Goal: Task Accomplishment & Management: Use online tool/utility

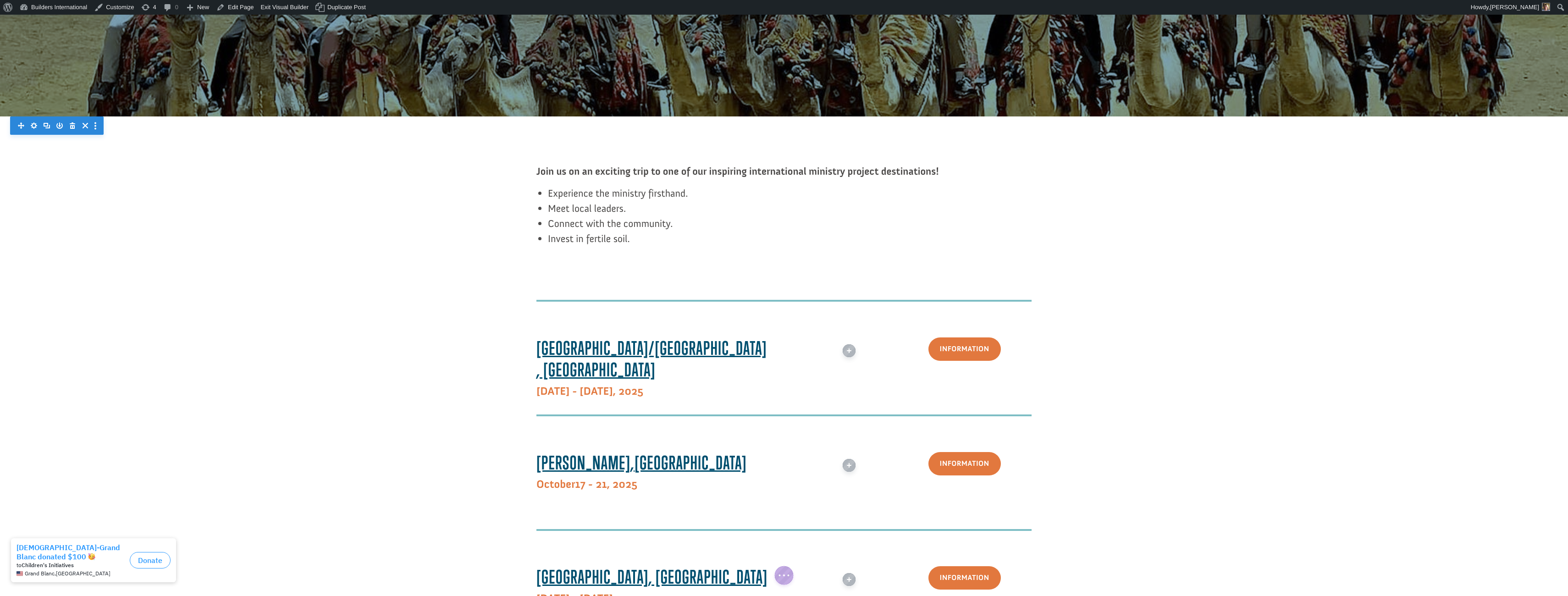
scroll to position [234, 0]
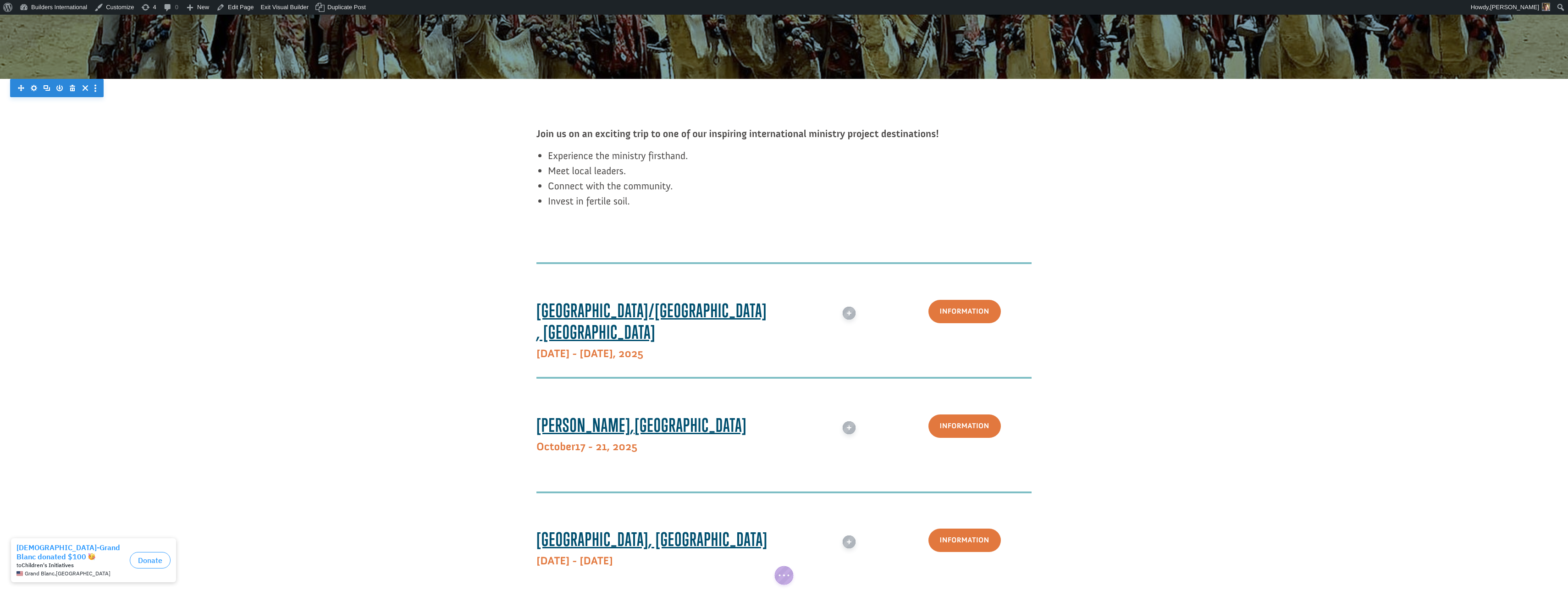
click at [651, 255] on div at bounding box center [783, 255] width 495 height 47
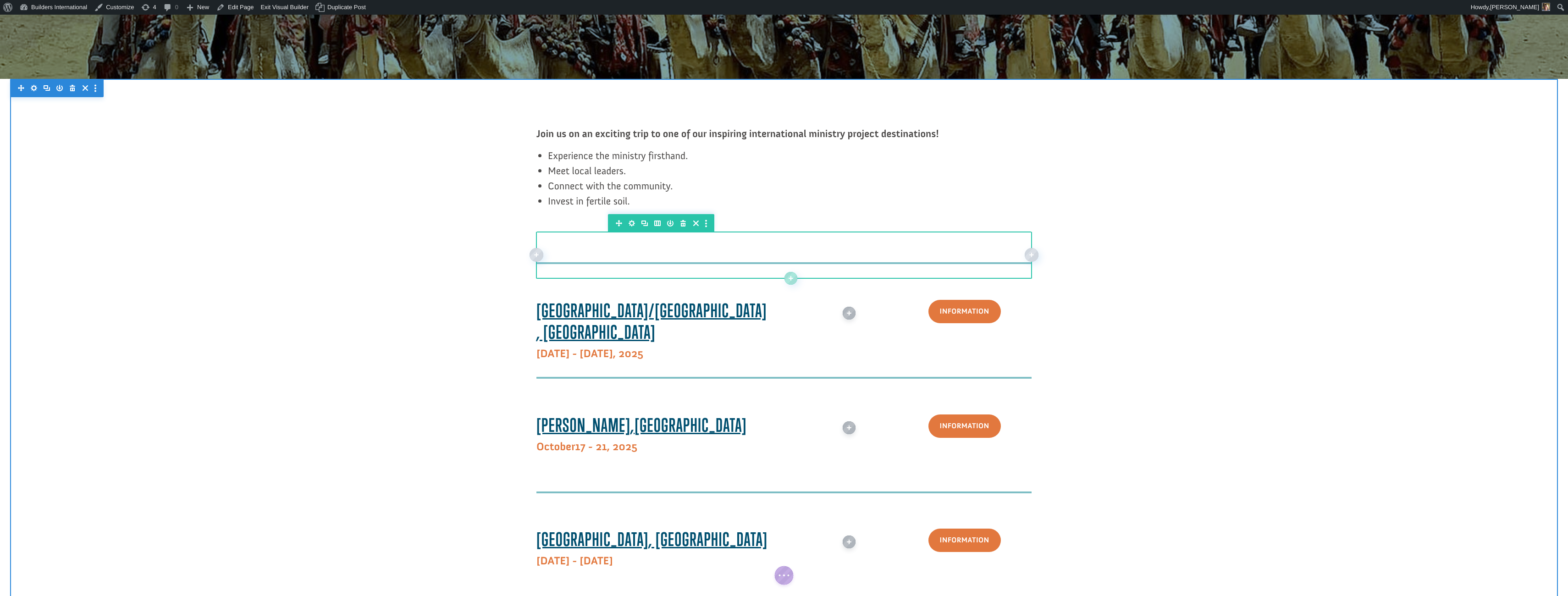
click at [646, 225] on icon "button" at bounding box center [645, 223] width 7 height 5
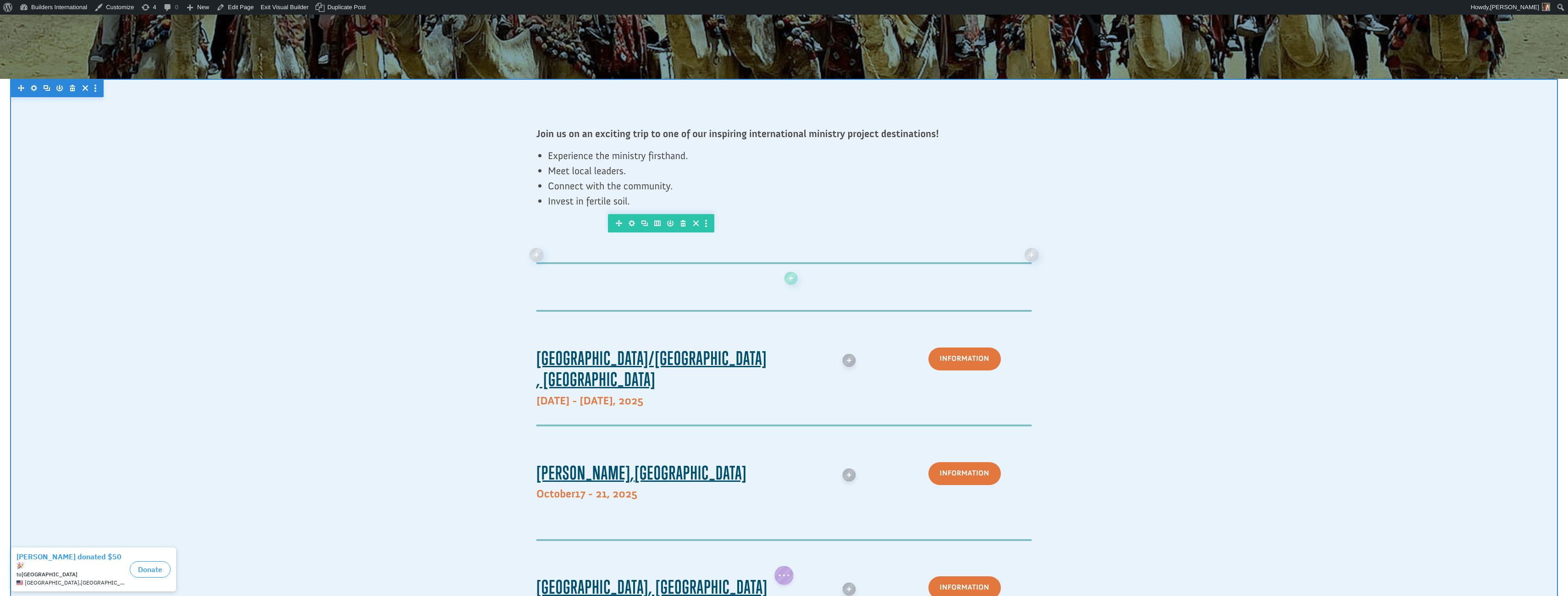
click at [640, 339] on div at bounding box center [784, 538] width 1548 height 918
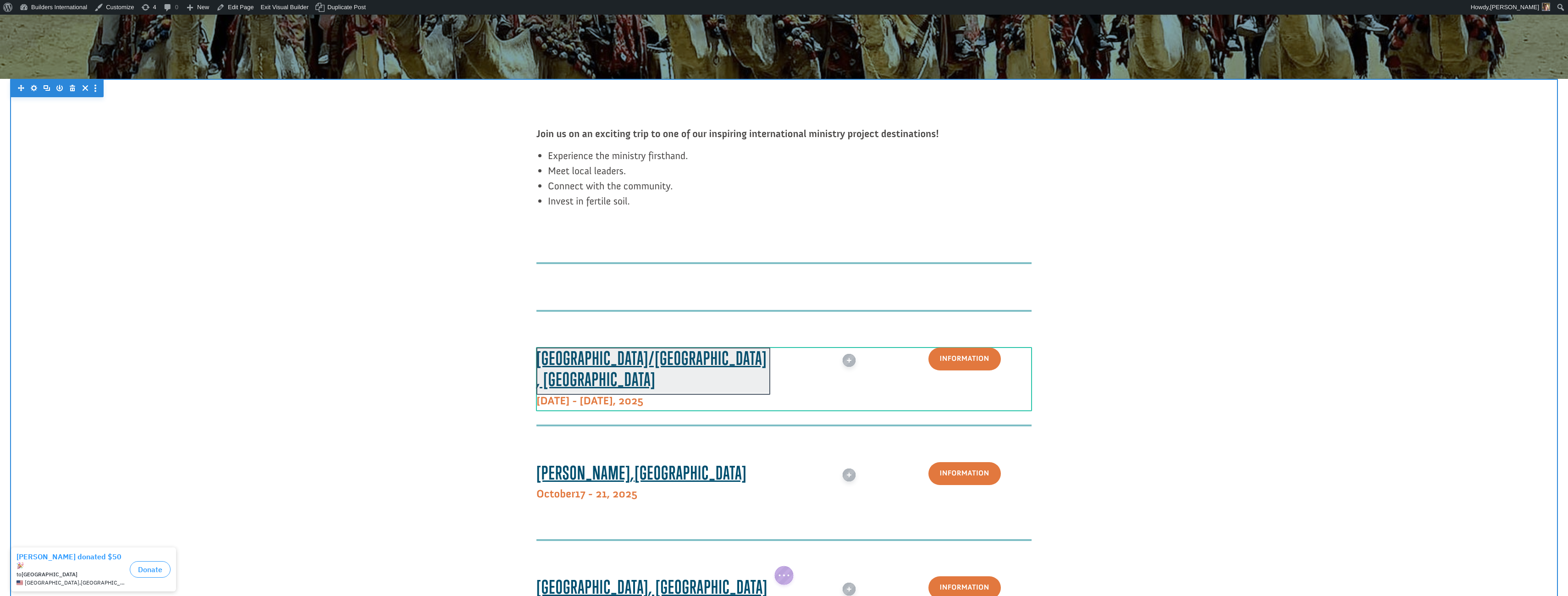
click at [633, 348] on div at bounding box center [653, 370] width 234 height 46
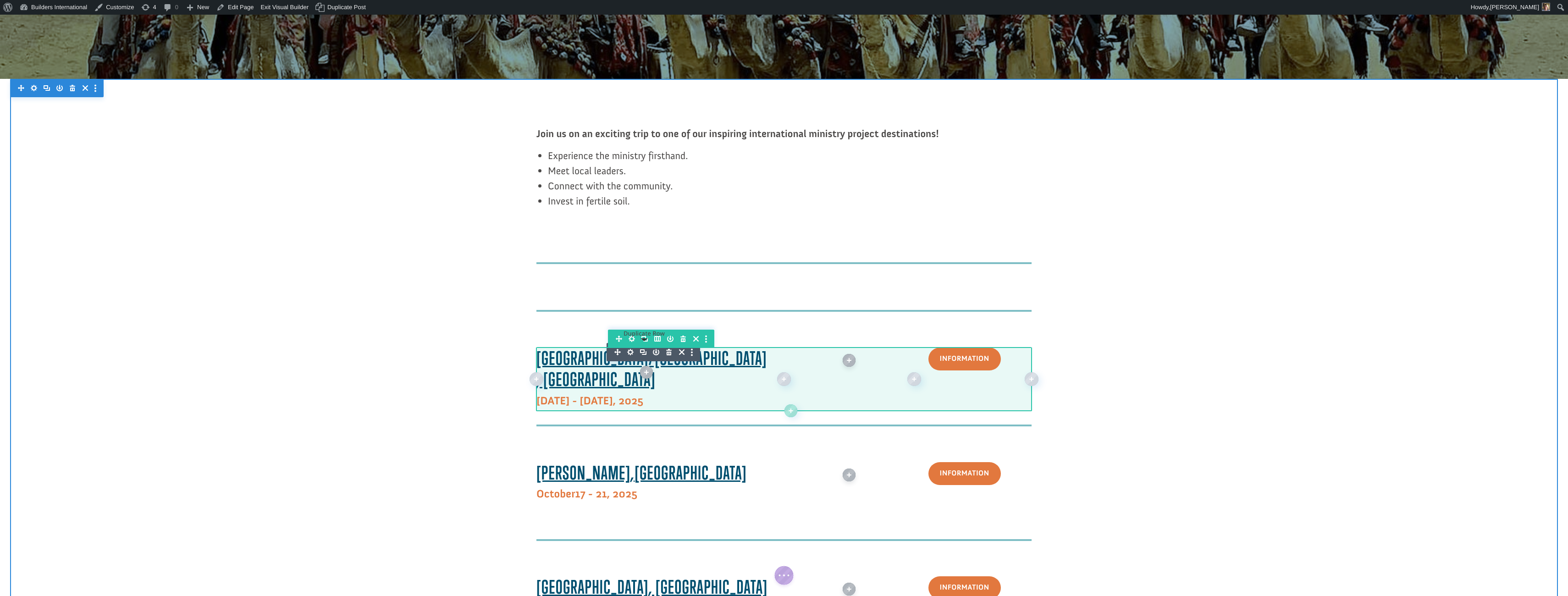
click at [644, 340] on icon "button" at bounding box center [644, 338] width 13 height 13
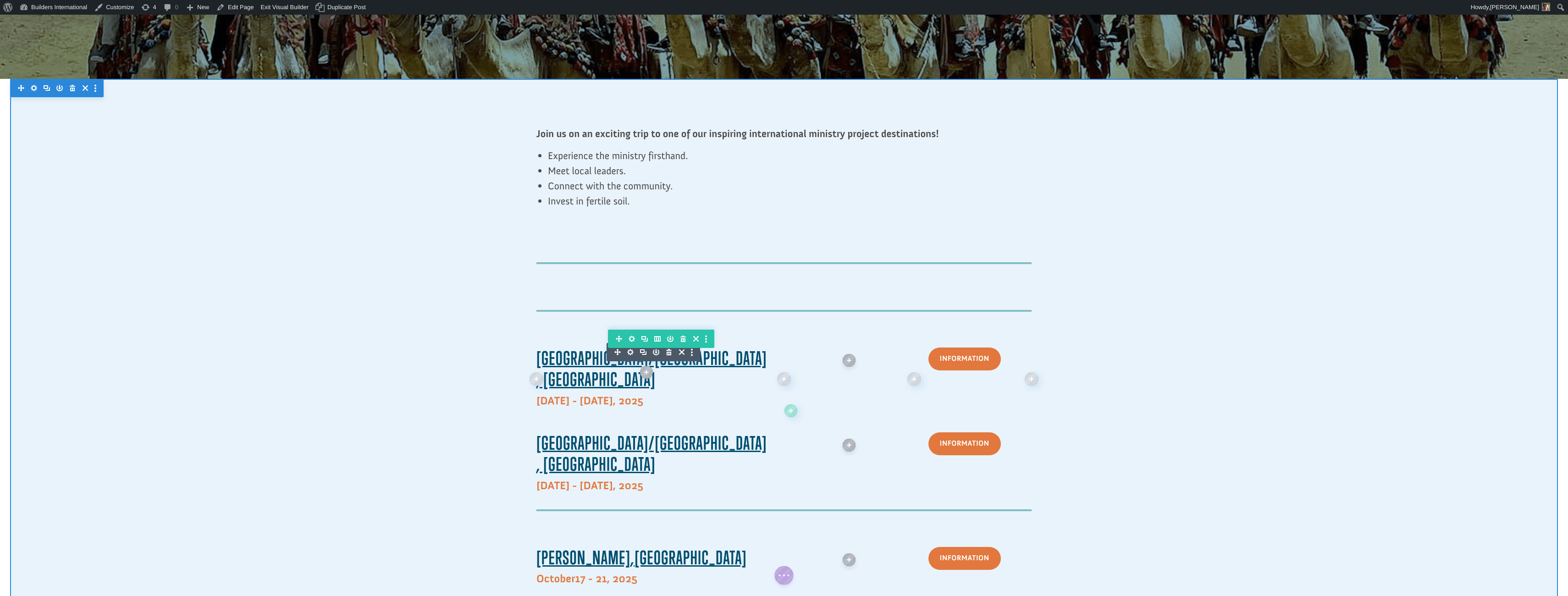
click at [511, 342] on div at bounding box center [784, 580] width 1548 height 1003
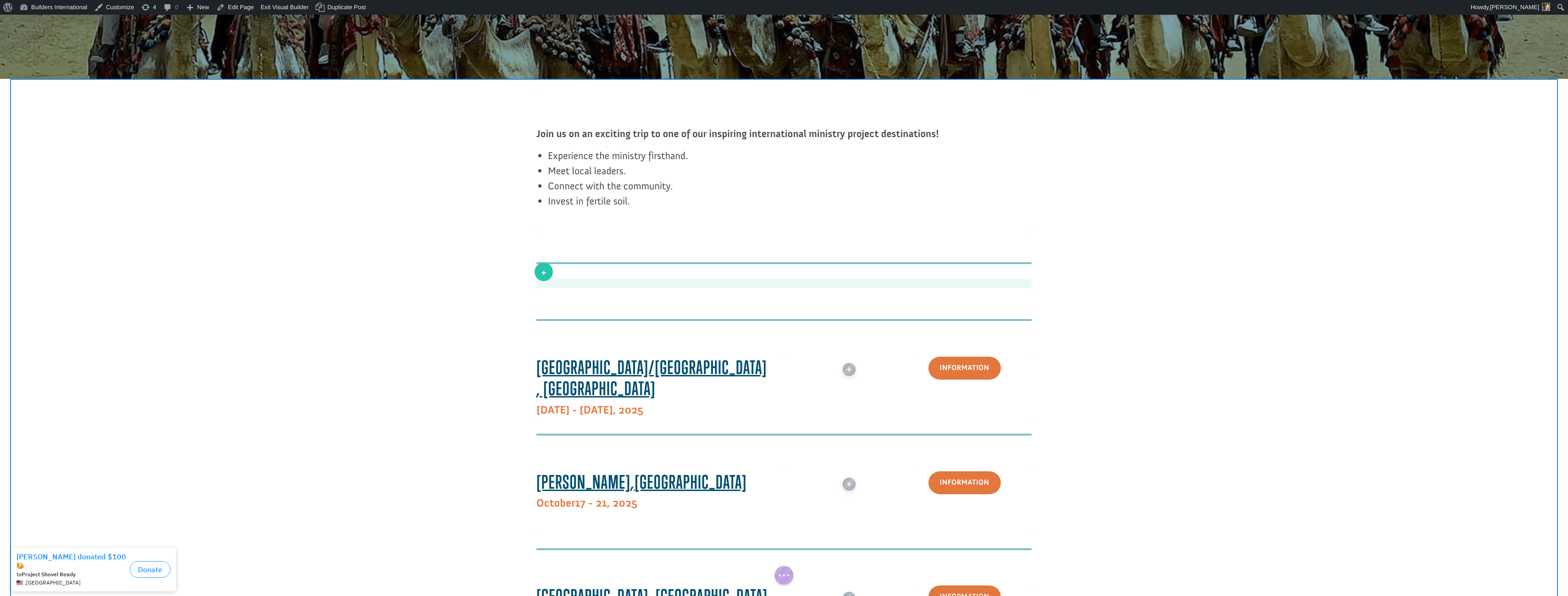
drag, startPoint x: 536, startPoint y: 350, endPoint x: 544, endPoint y: 272, distance: 78.4
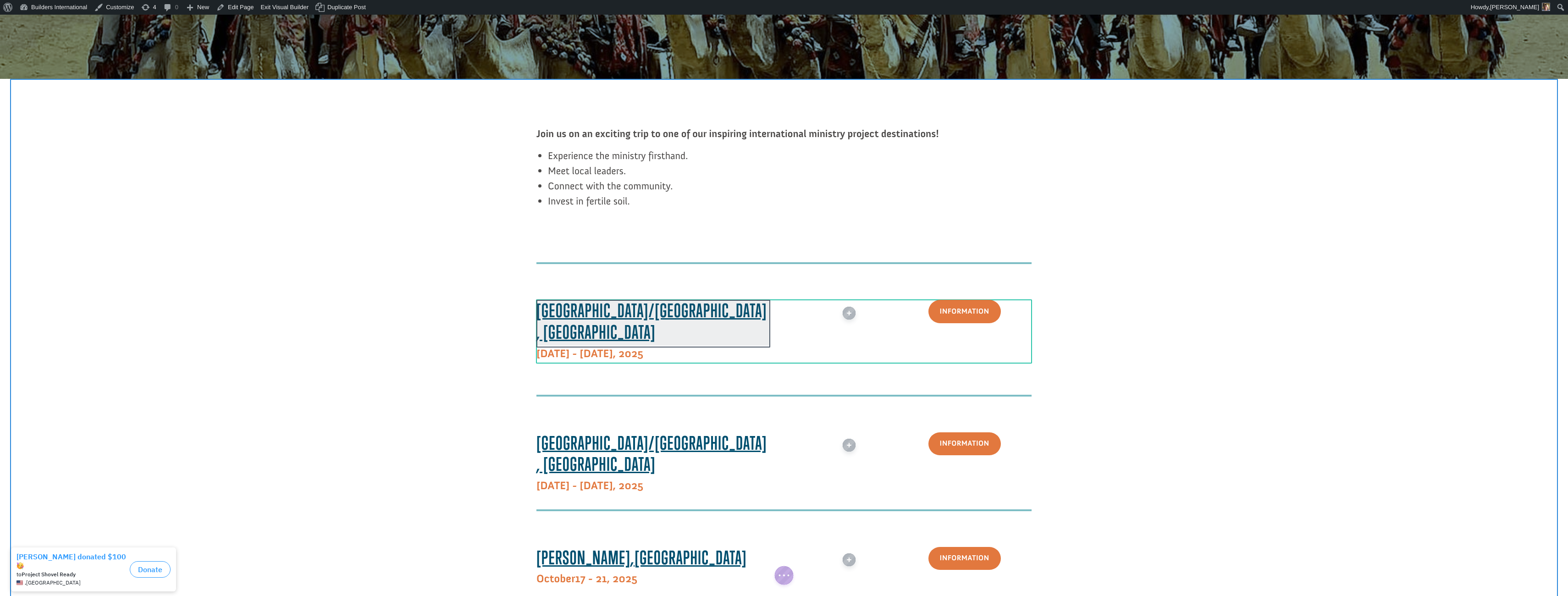
click at [560, 304] on div at bounding box center [653, 323] width 234 height 46
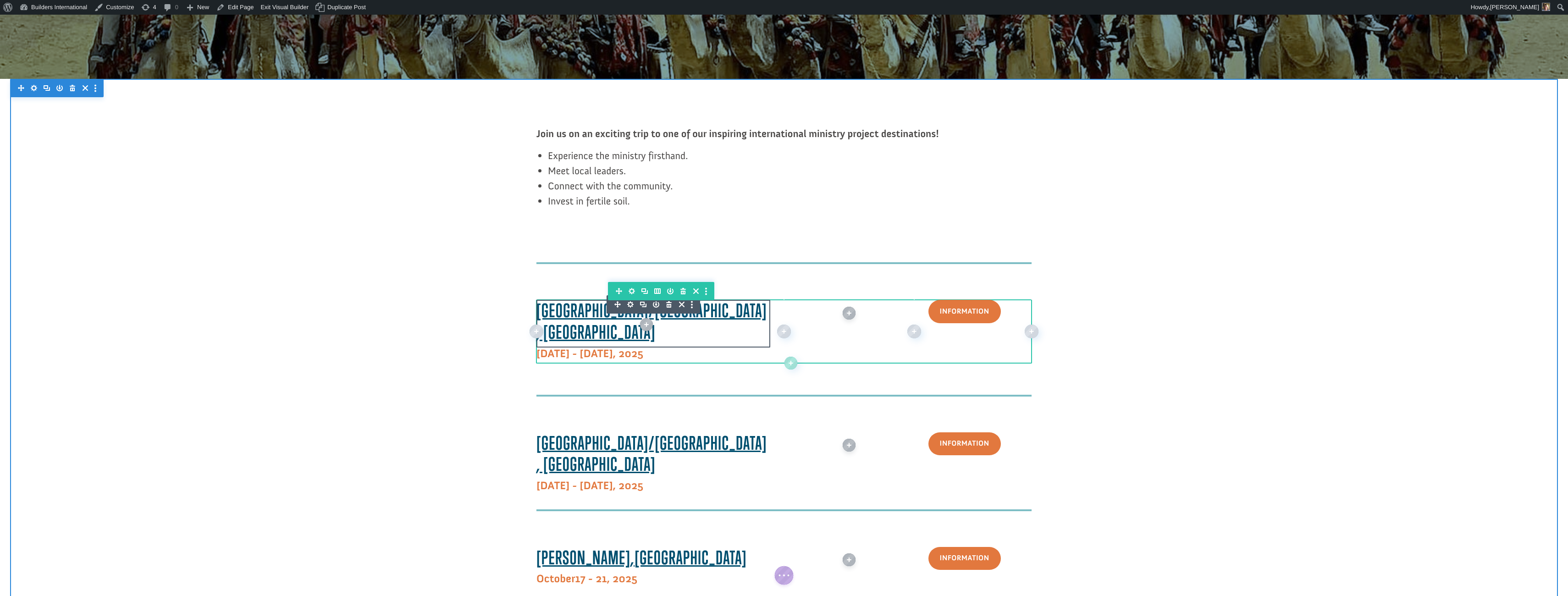
click at [631, 304] on icon "button" at bounding box center [630, 304] width 13 height 13
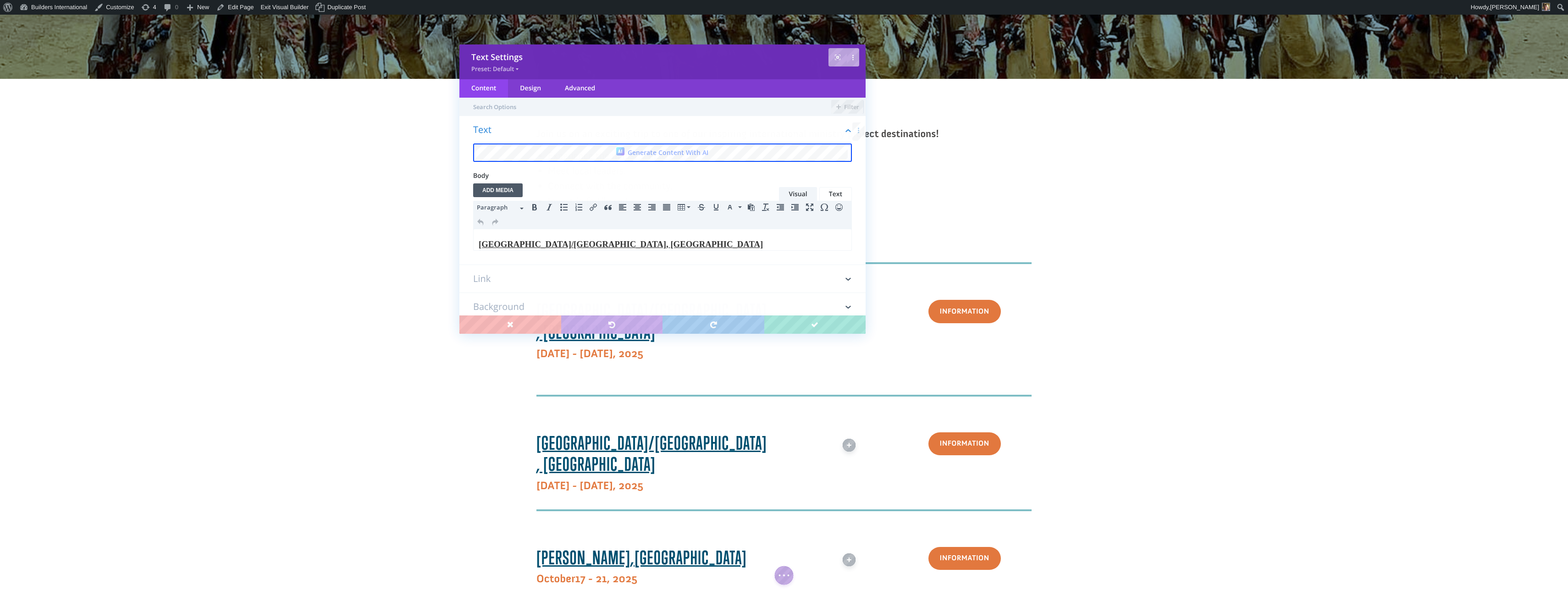
scroll to position [0, 0]
drag, startPoint x: 584, startPoint y: 248, endPoint x: 476, endPoint y: 248, distance: 108.0
click at [476, 248] on html "[GEOGRAPHIC_DATA]/[GEOGRAPHIC_DATA], [GEOGRAPHIC_DATA]" at bounding box center [662, 245] width 378 height 30
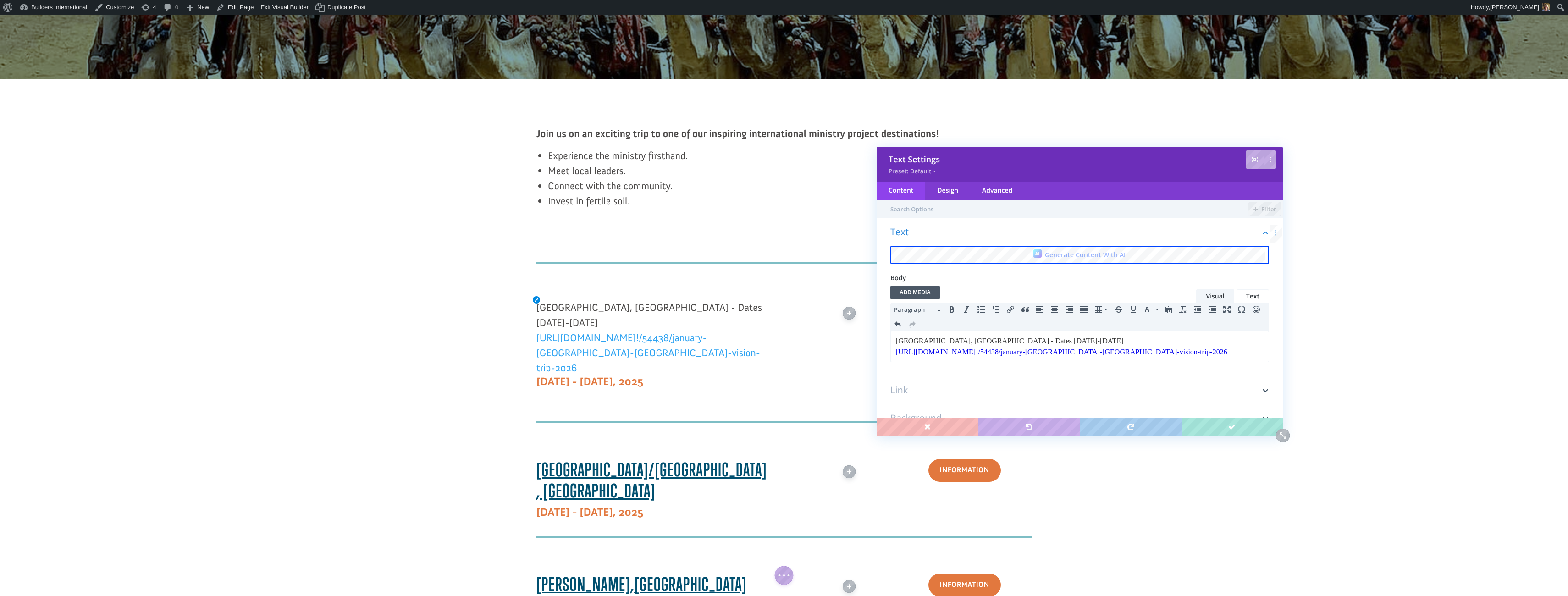
drag, startPoint x: 547, startPoint y: 52, endPoint x: 961, endPoint y: 155, distance: 426.6
click at [964, 154] on div "Text Settings" at bounding box center [1080, 160] width 382 height 11
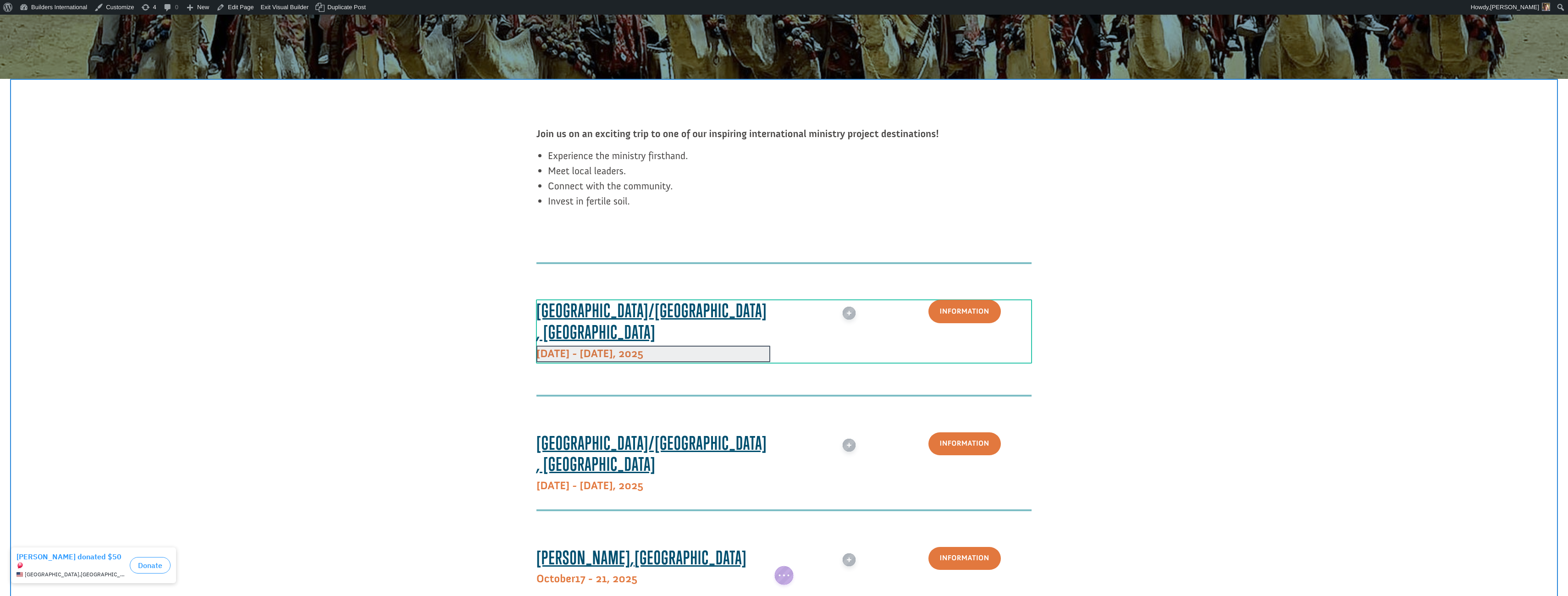
click at [634, 346] on div at bounding box center [653, 354] width 234 height 16
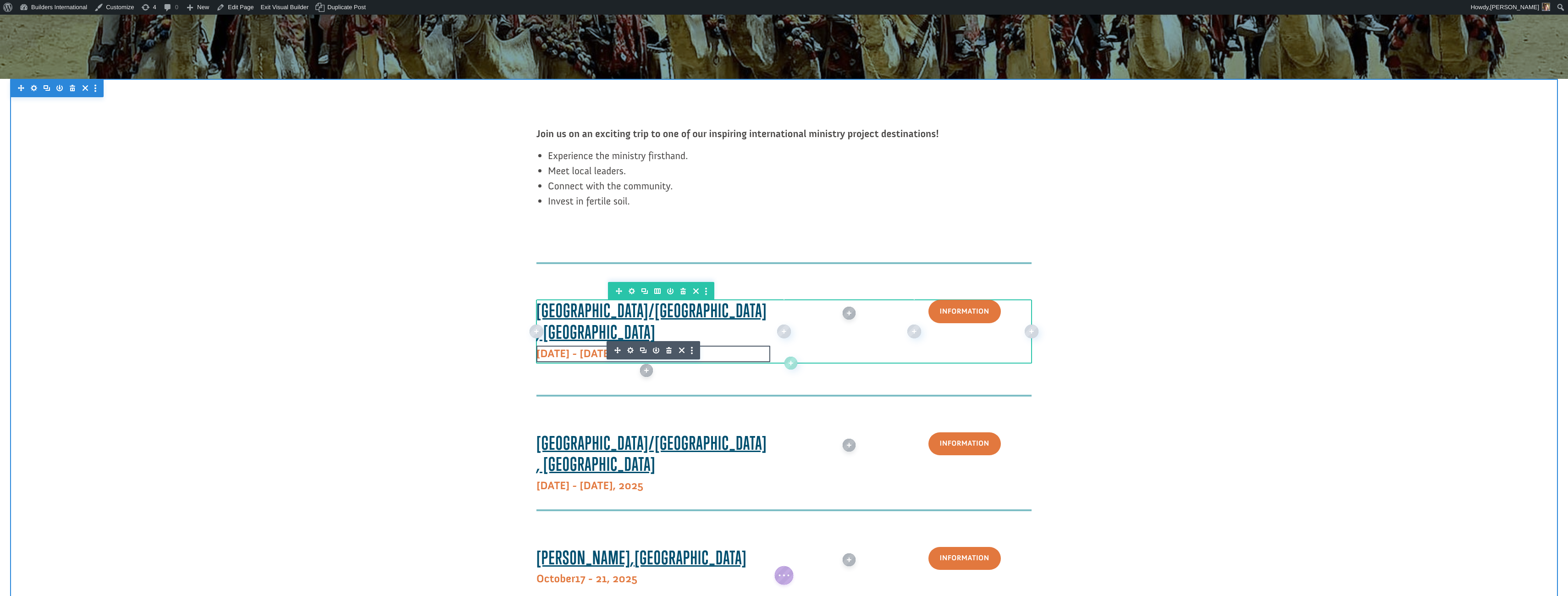
click at [629, 347] on icon "button" at bounding box center [630, 350] width 7 height 7
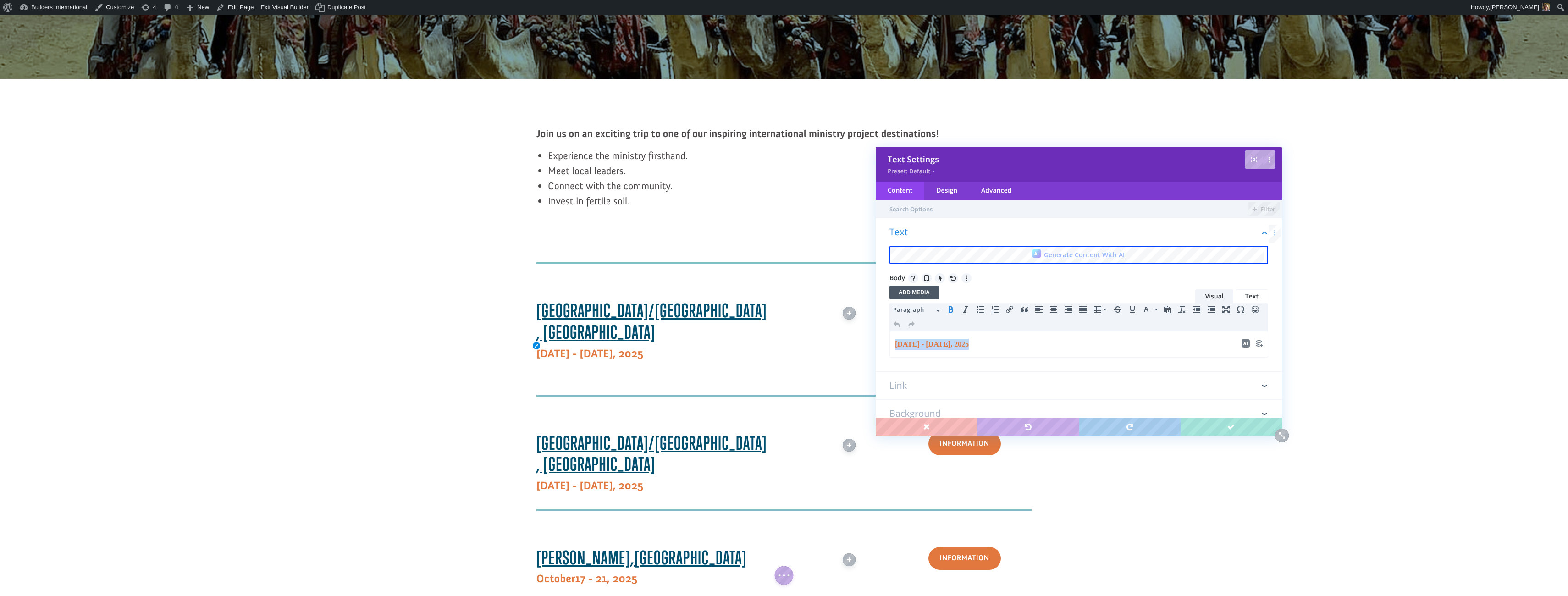
drag, startPoint x: 896, startPoint y: 346, endPoint x: 970, endPoint y: 348, distance: 74.0
click at [970, 348] on p "[DATE] - [DATE]" at bounding box center [1079, 345] width 368 height 11
paste body
click at [924, 344] on strong "[DATE] - [DATE]" at bounding box center [931, 344] width 74 height 8
click at [982, 348] on p "[DATE]-[DATE] 3 - 8 , 2025" at bounding box center [1079, 345] width 368 height 11
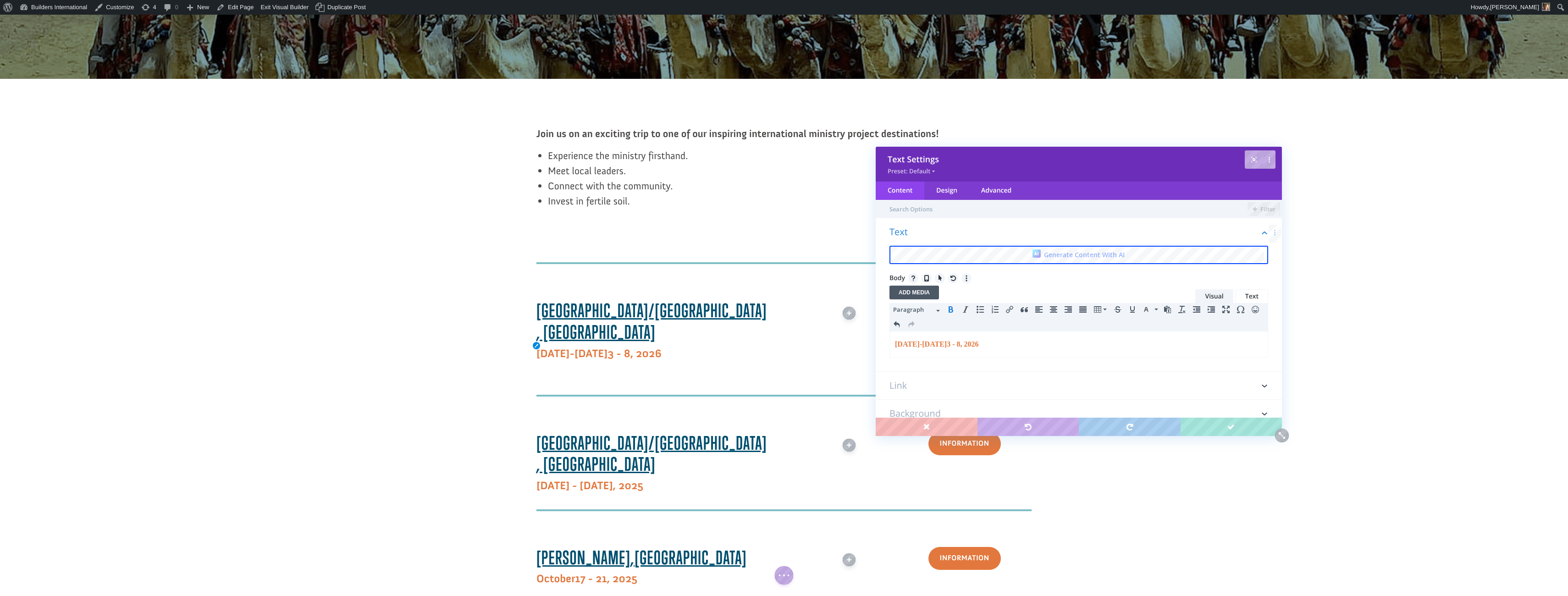
click at [957, 346] on strong "[DATE]-[DATE] 3 - 8 , 2026" at bounding box center [937, 344] width 84 height 8
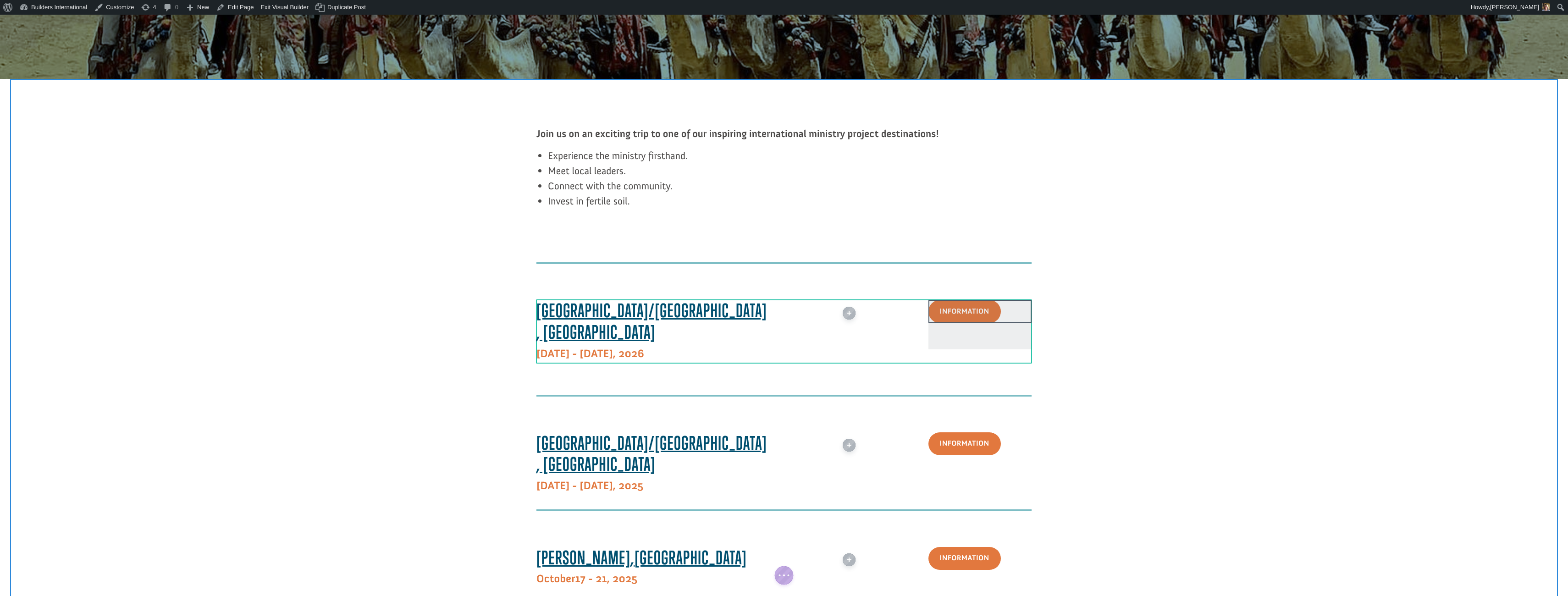
click at [971, 310] on div at bounding box center [979, 324] width 103 height 49
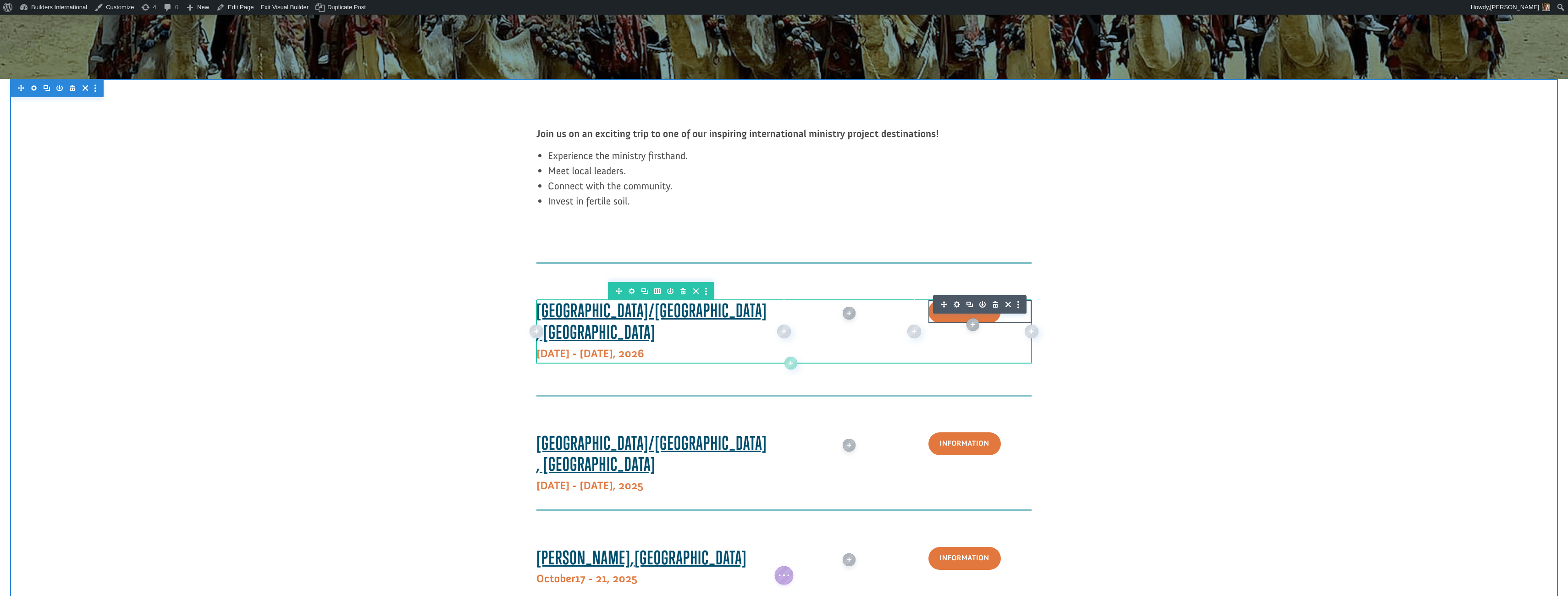
click at [956, 304] on icon "button" at bounding box center [956, 304] width 13 height 13
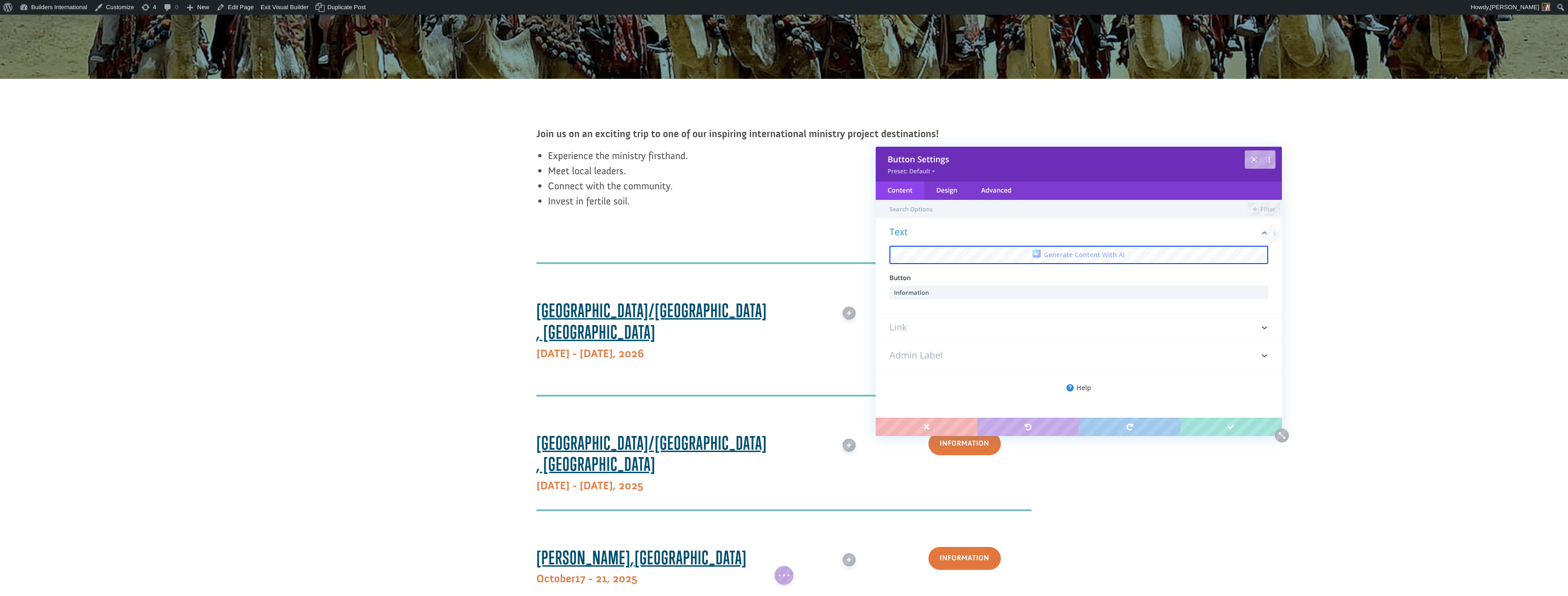
click at [928, 324] on h3 "Link" at bounding box center [1079, 327] width 379 height 27
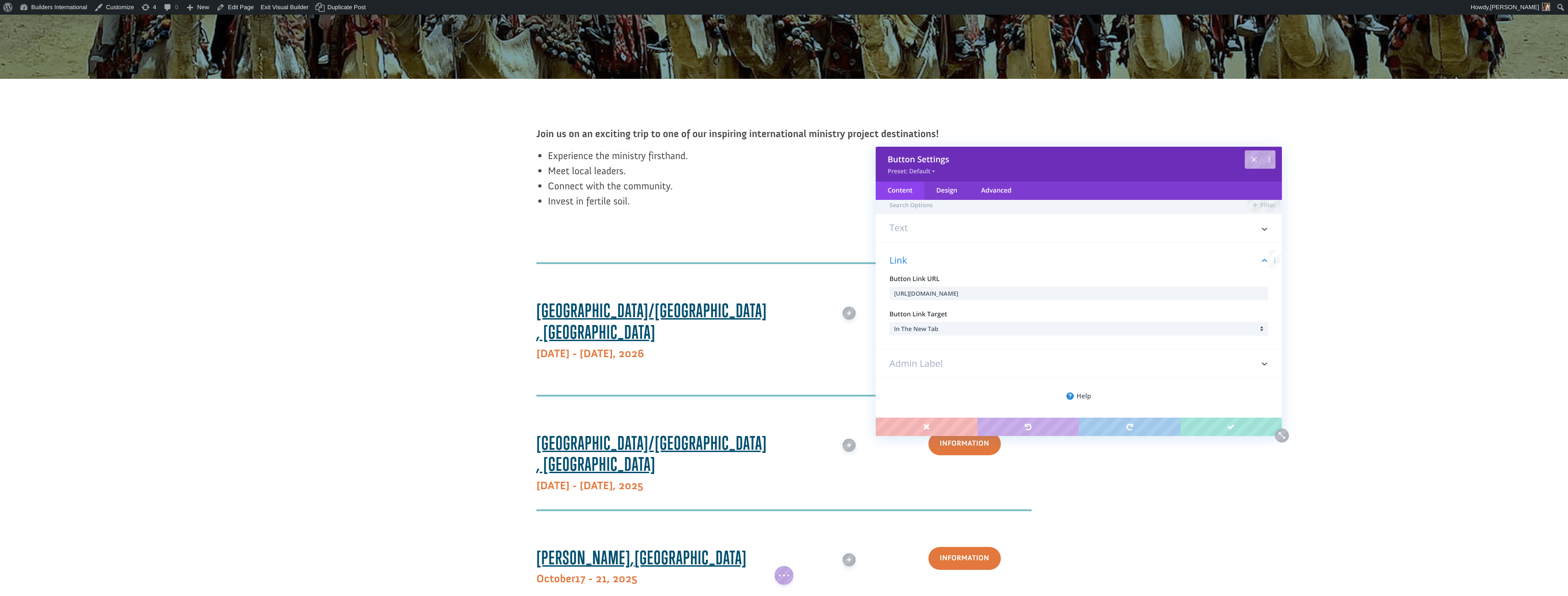
scroll to position [5, 0]
drag, startPoint x: 1153, startPoint y: 289, endPoint x: 884, endPoint y: 270, distance: 269.7
click at [884, 270] on div "Link Button Link URL [URL][DOMAIN_NAME] Button Link Target In The New Tab" at bounding box center [1079, 294] width 406 height 108
paste input "54438/january-[GEOGRAPHIC_DATA]-[GEOGRAPHIC_DATA]-vision-trip-2026"
type input "[URL][DOMAIN_NAME]"
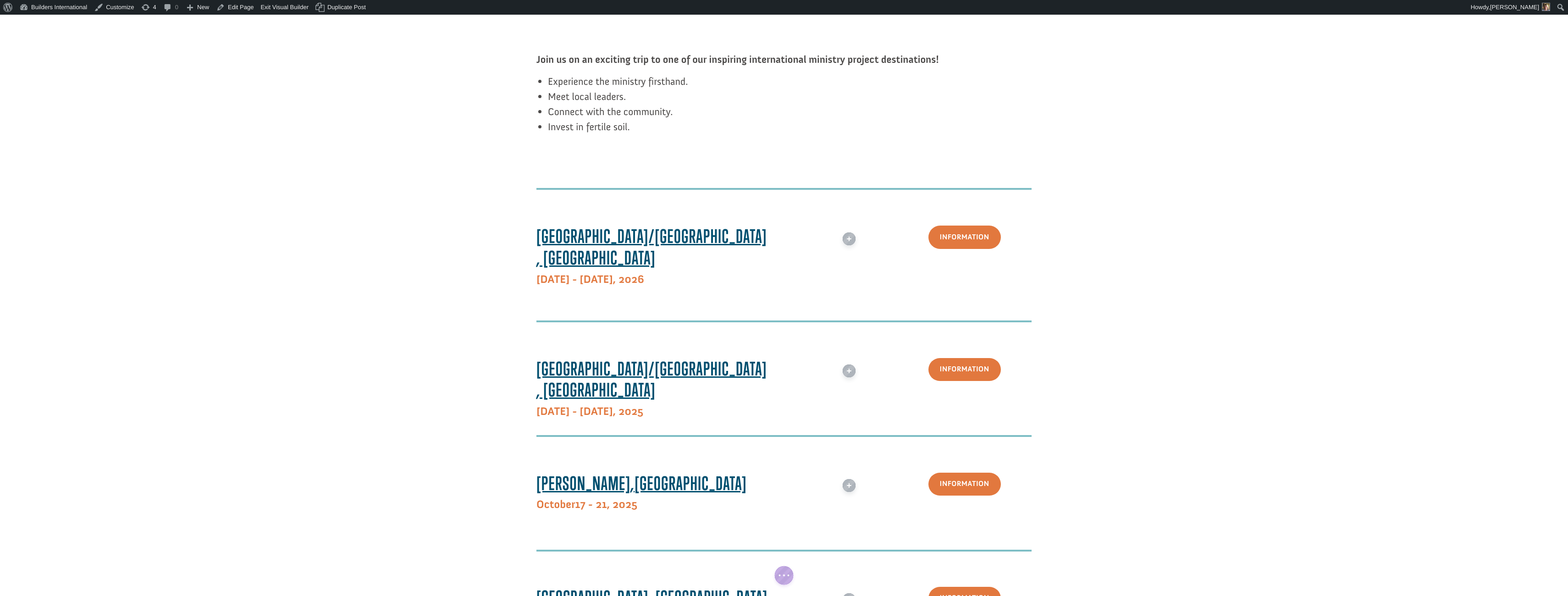
scroll to position [306, 0]
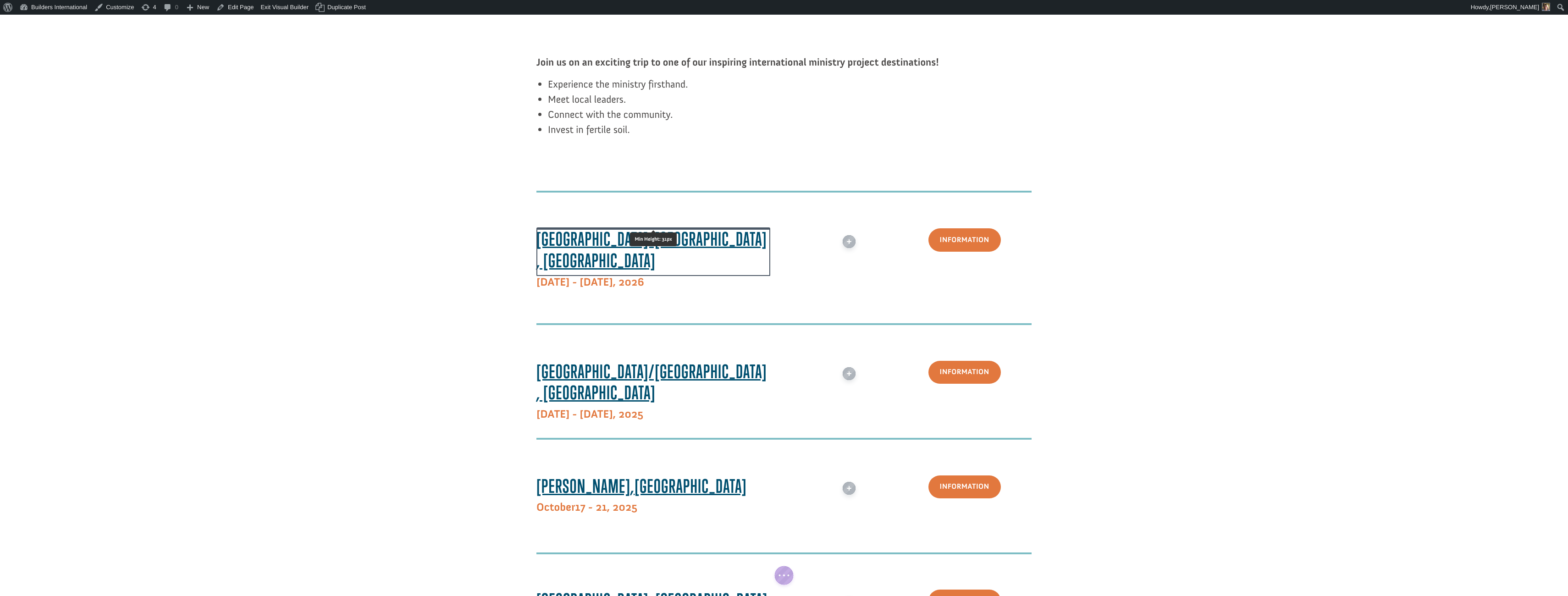
click at [707, 228] on div at bounding box center [653, 229] width 234 height 2
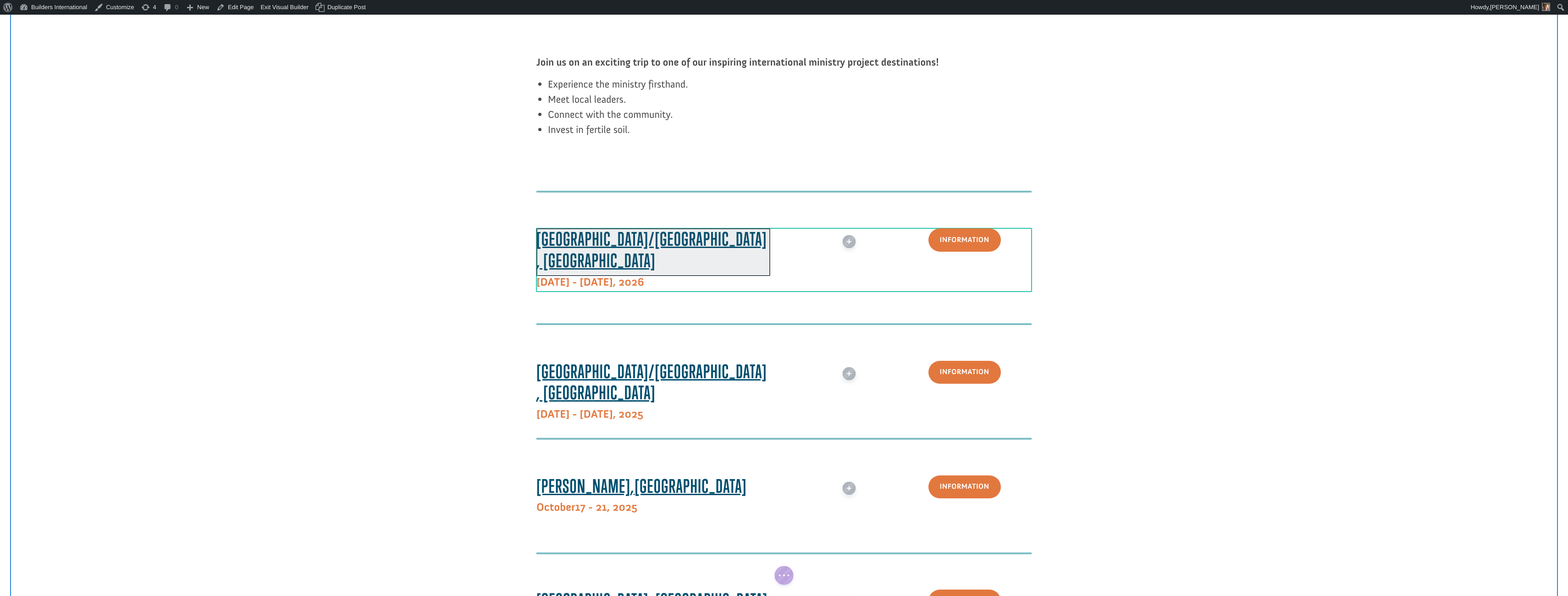
click at [631, 237] on div at bounding box center [653, 251] width 234 height 46
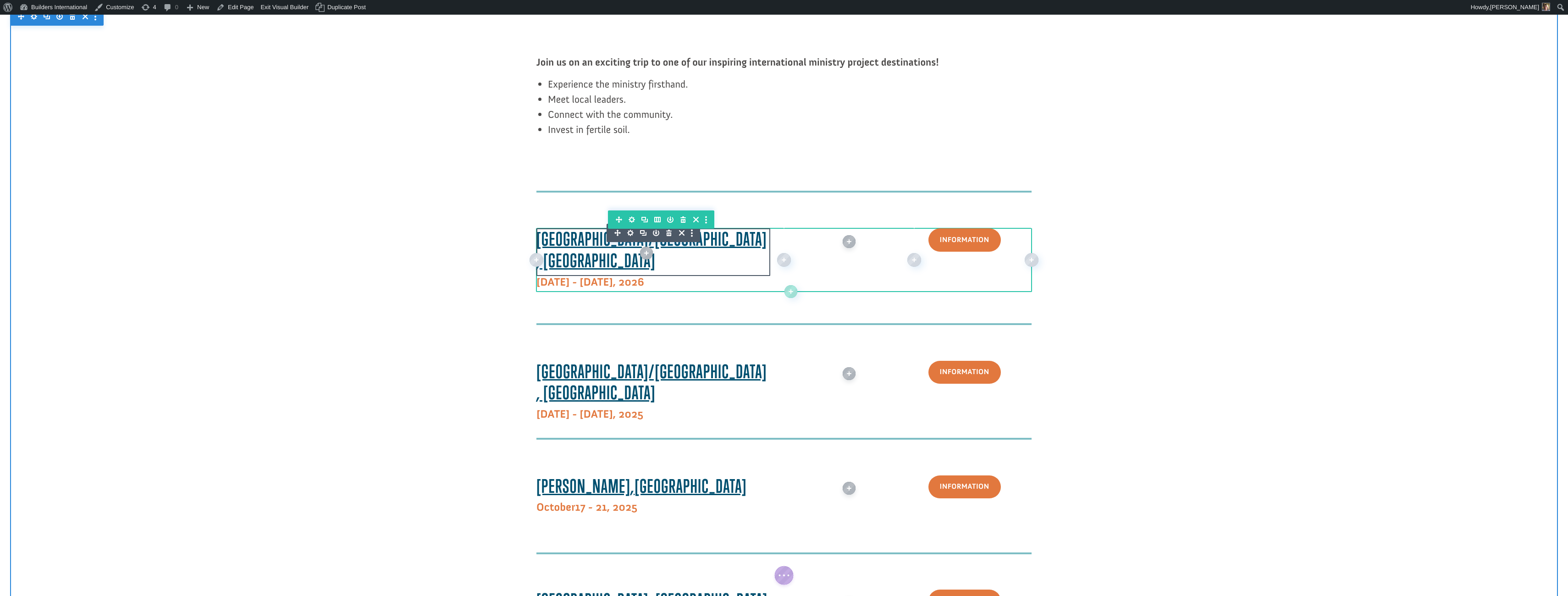
click at [631, 234] on icon "button" at bounding box center [630, 233] width 7 height 7
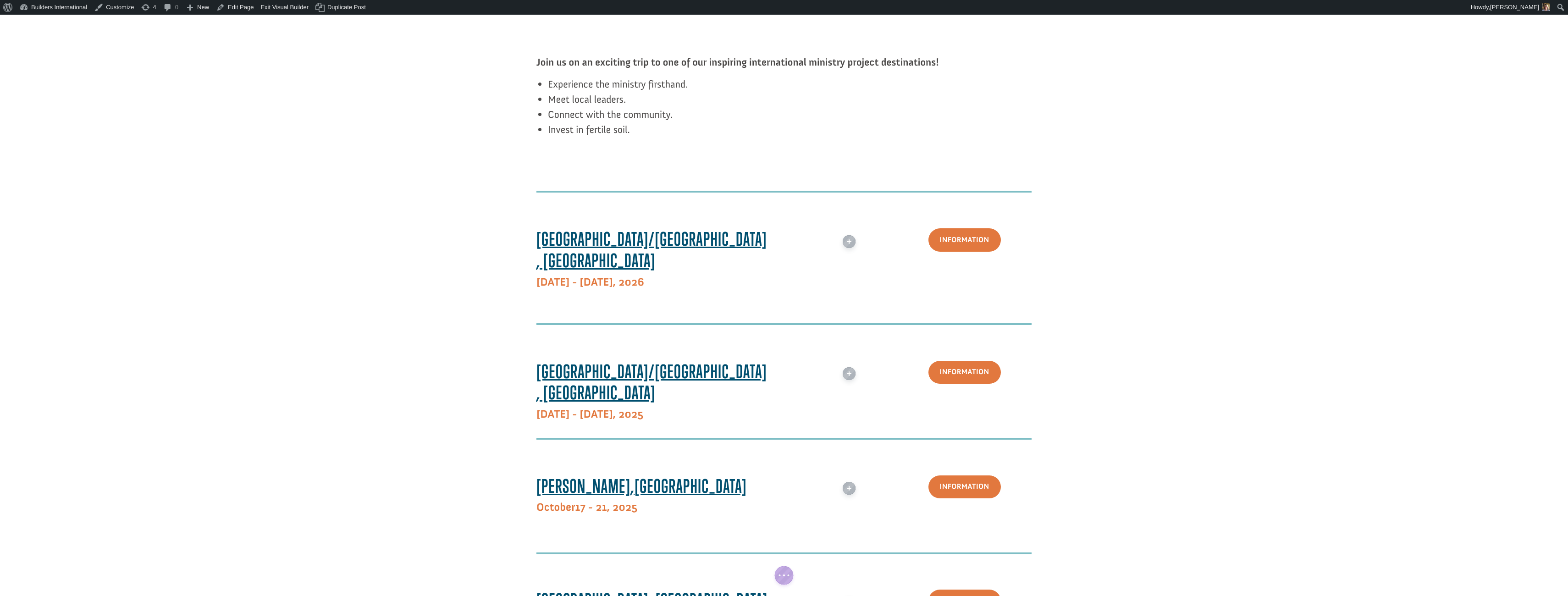
scroll to position [0, 0]
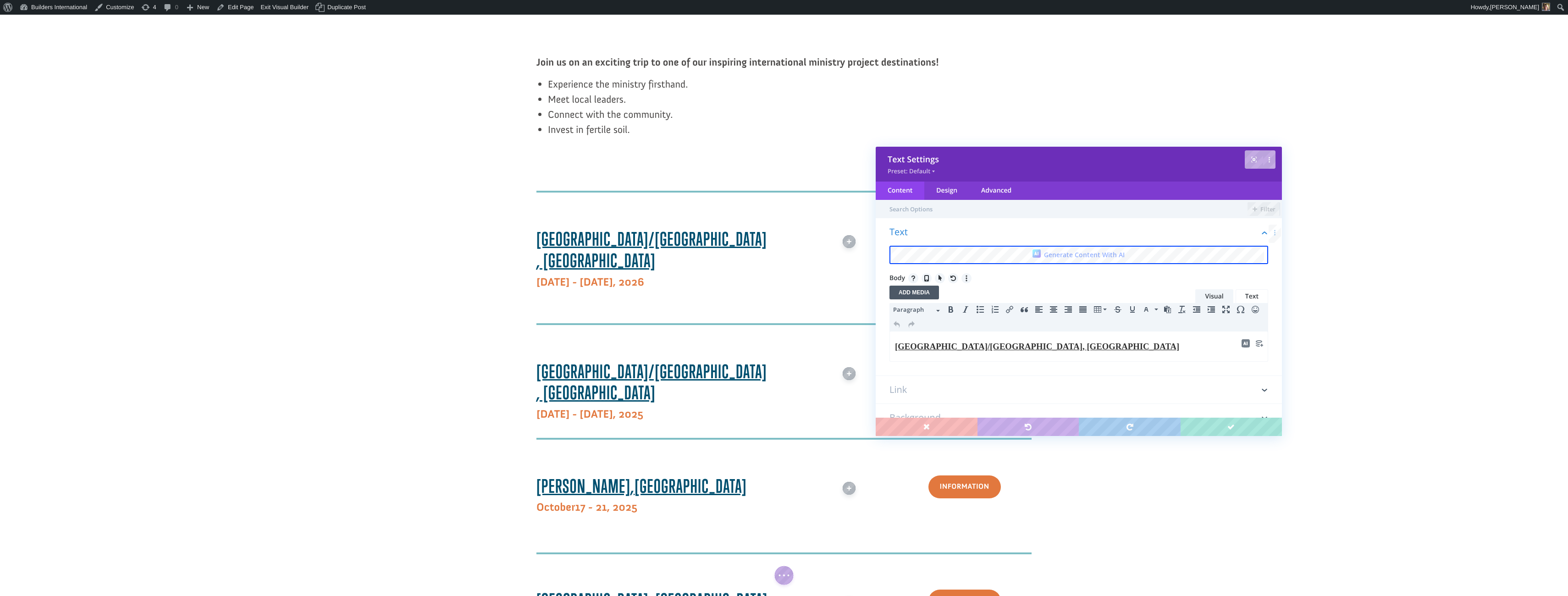
click at [962, 346] on span "[GEOGRAPHIC_DATA]/[GEOGRAPHIC_DATA], [GEOGRAPHIC_DATA]" at bounding box center [1037, 346] width 284 height 10
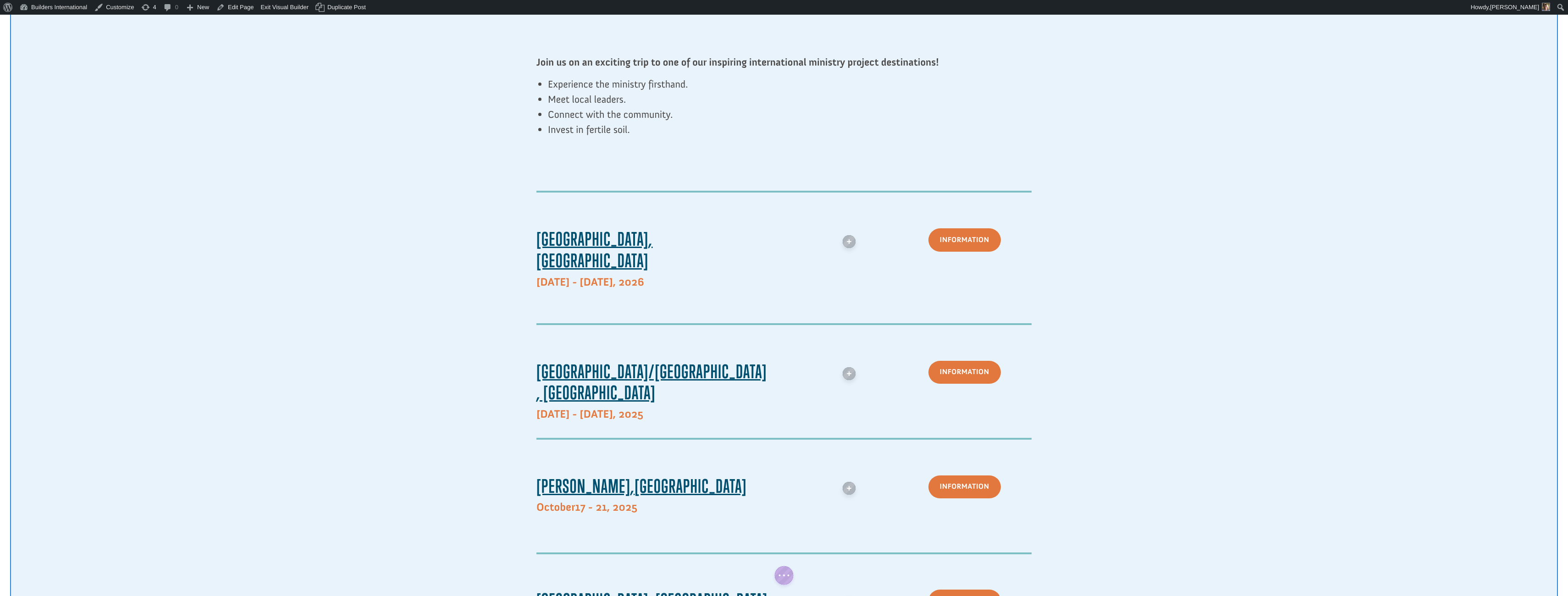
click at [537, 217] on div at bounding box center [784, 508] width 1548 height 1003
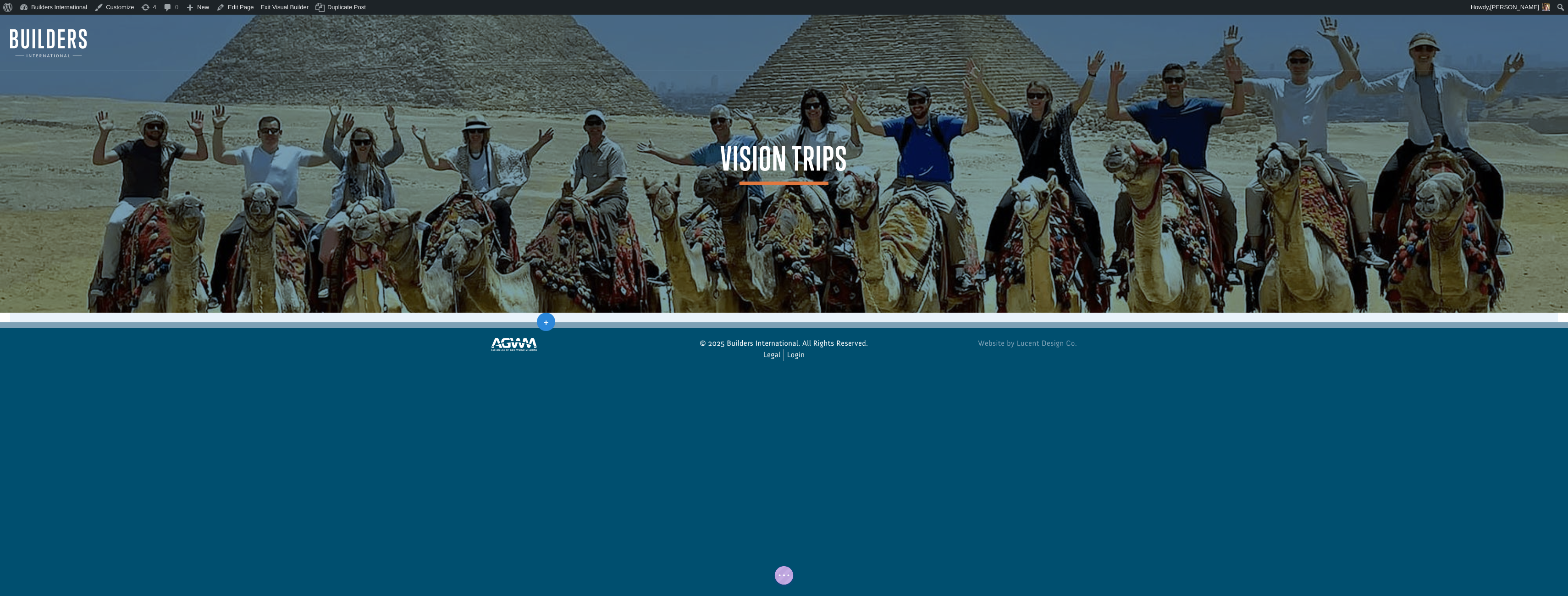
drag, startPoint x: 544, startPoint y: 224, endPoint x: 548, endPoint y: 235, distance: 11.7
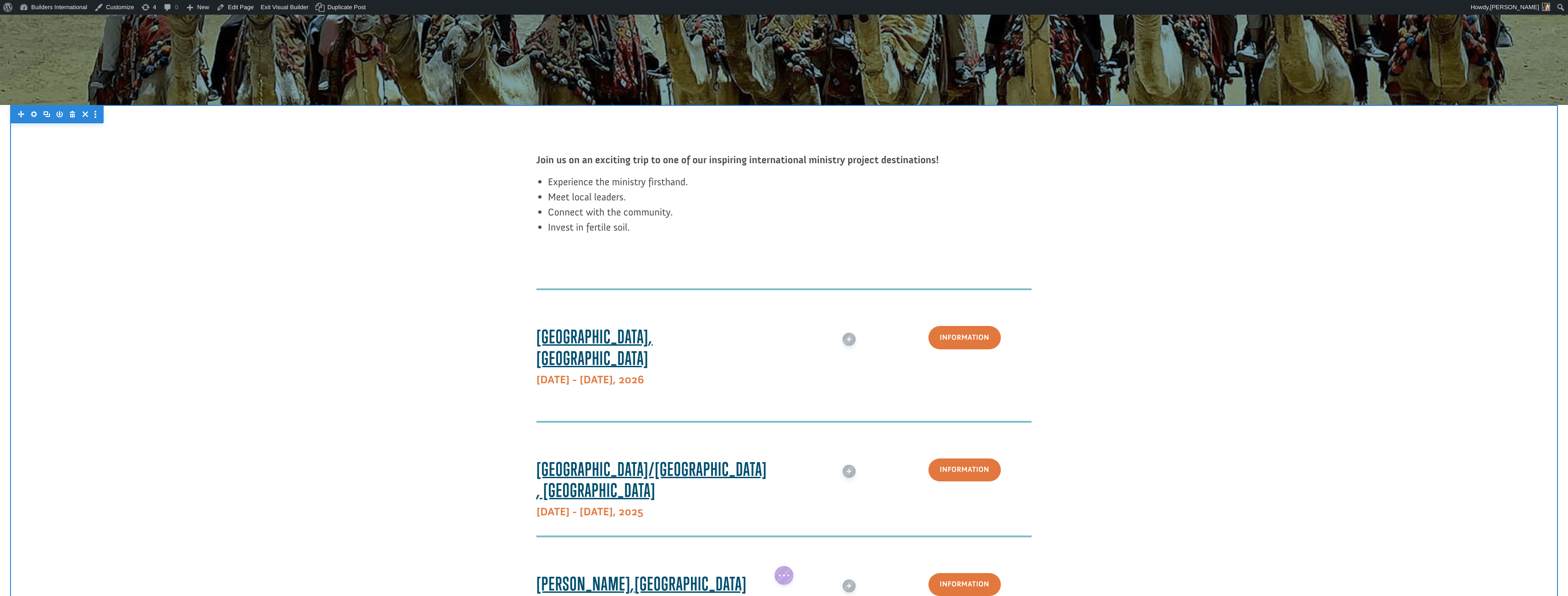
scroll to position [210, 0]
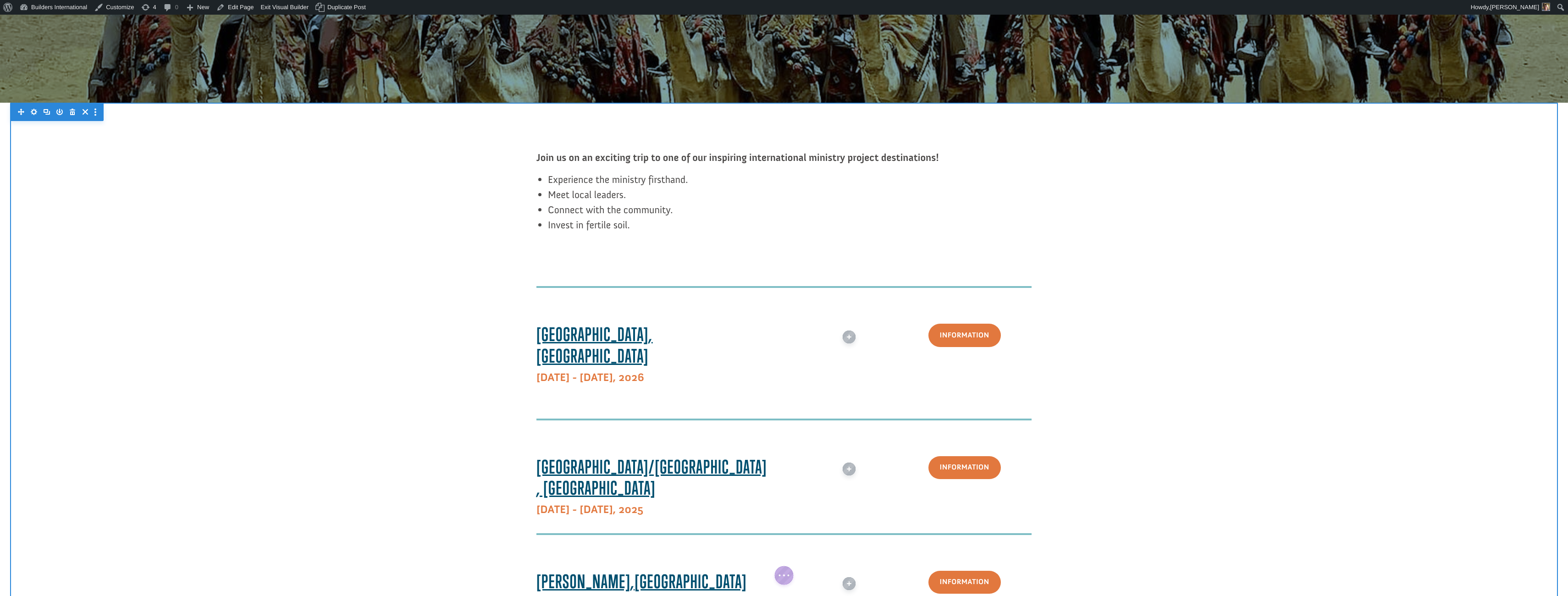
click at [542, 320] on div at bounding box center [784, 604] width 1548 height 1003
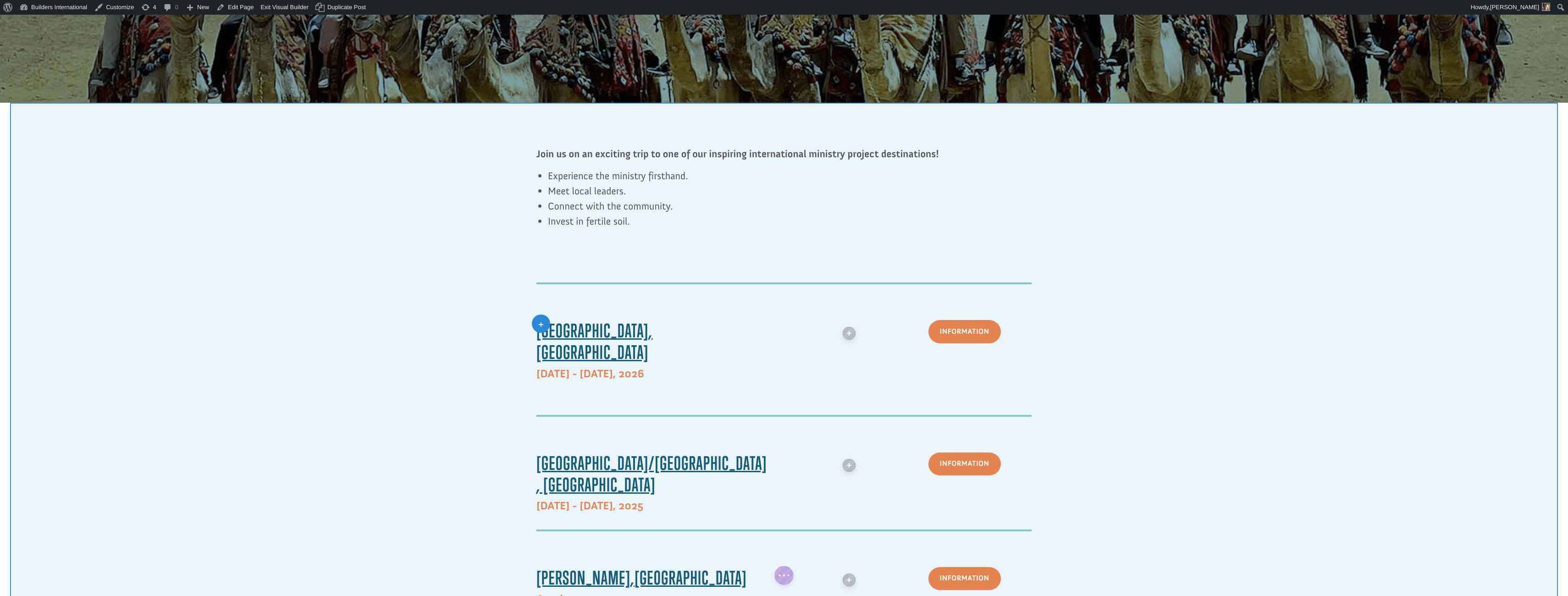
scroll to position [0, 0]
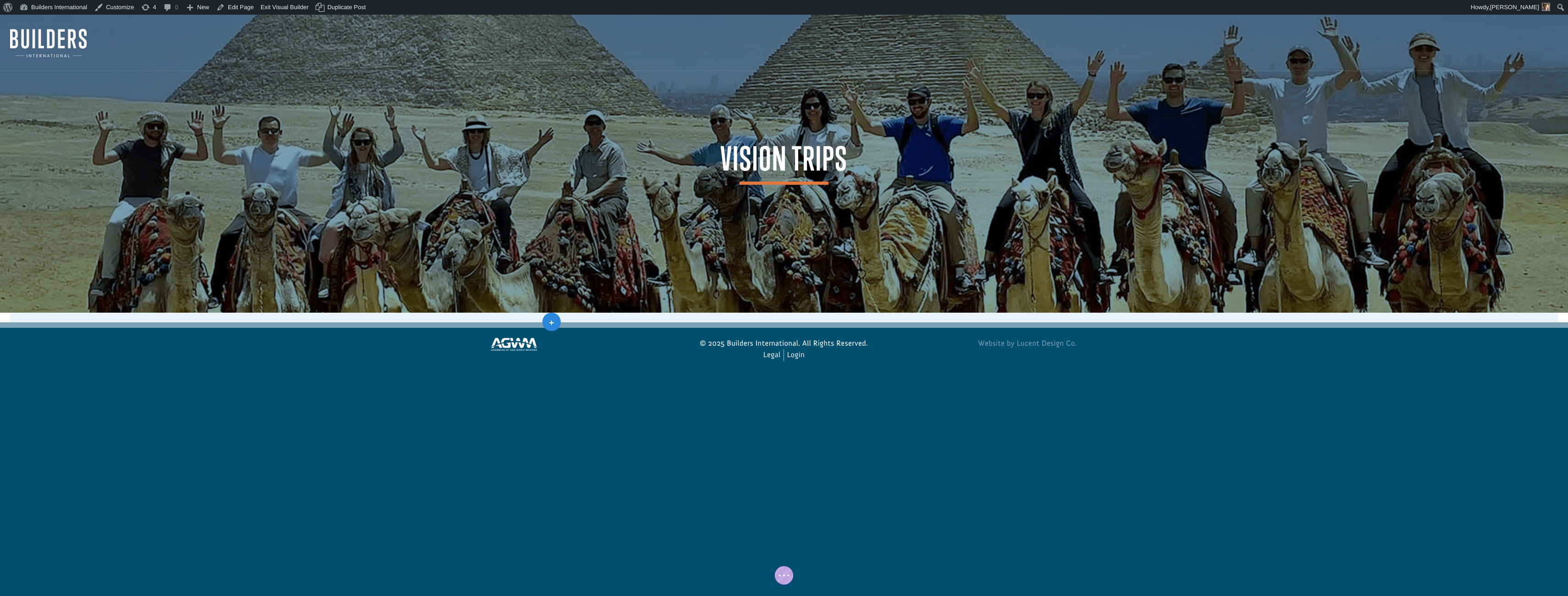
drag, startPoint x: 542, startPoint y: 320, endPoint x: 552, endPoint y: 306, distance: 17.2
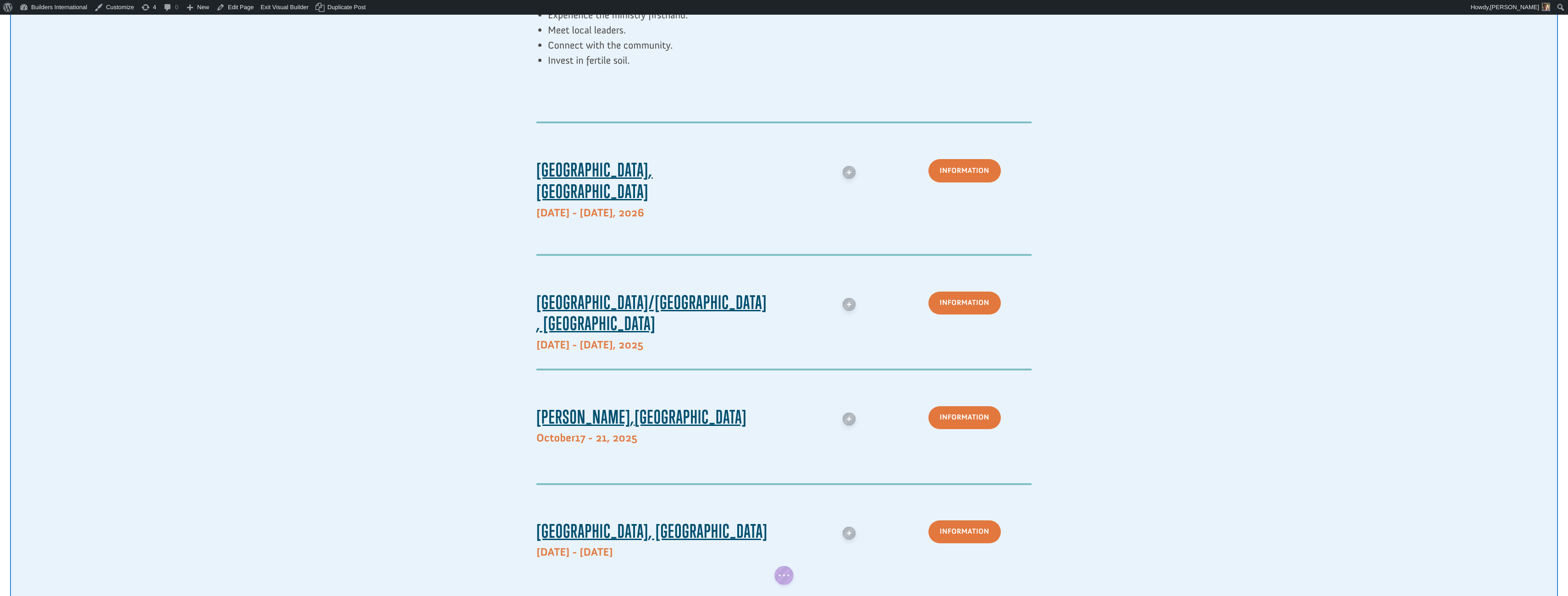
scroll to position [391, 0]
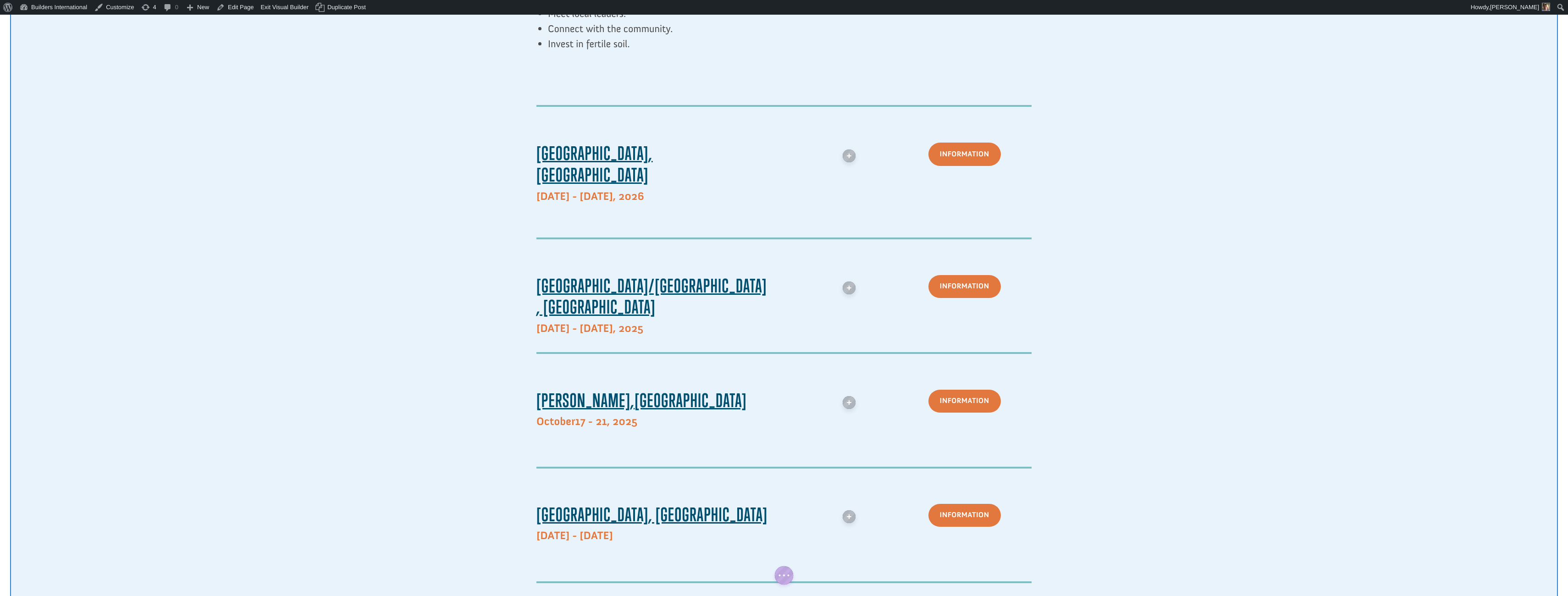
click at [616, 138] on div at bounding box center [784, 422] width 1548 height 1003
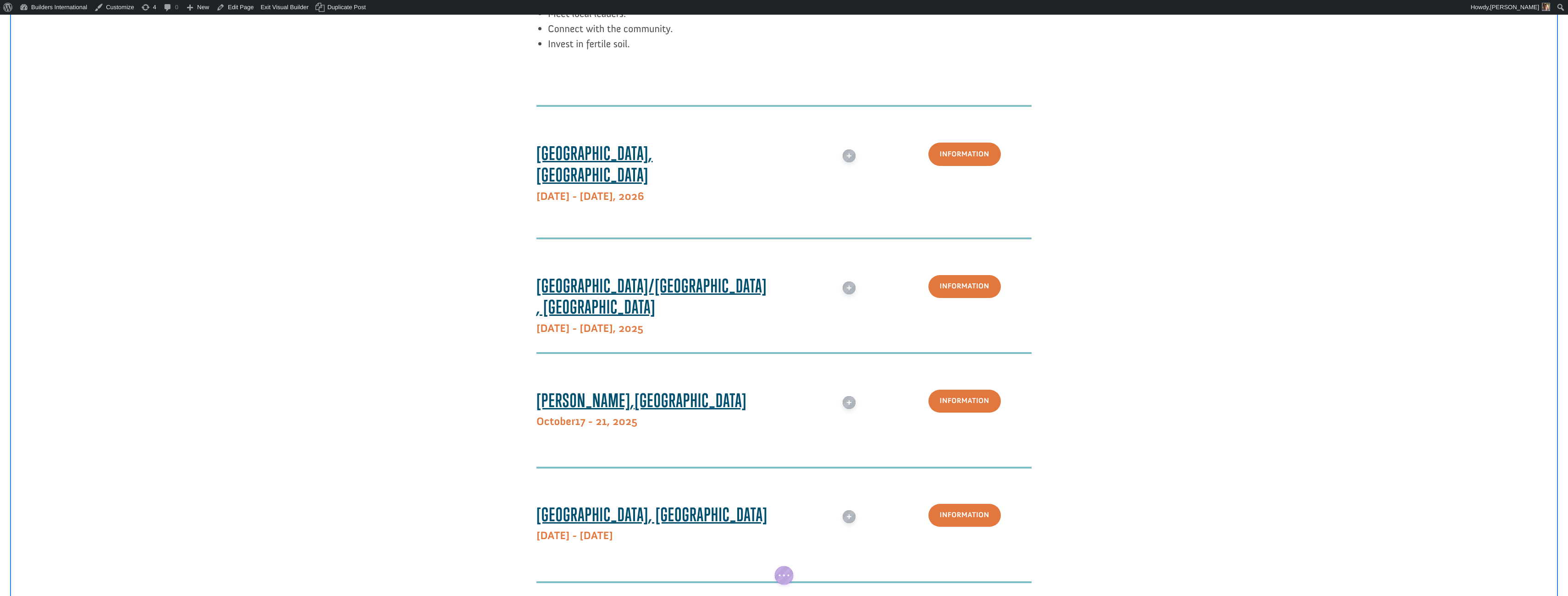
click at [606, 132] on div at bounding box center [784, 422] width 1548 height 1003
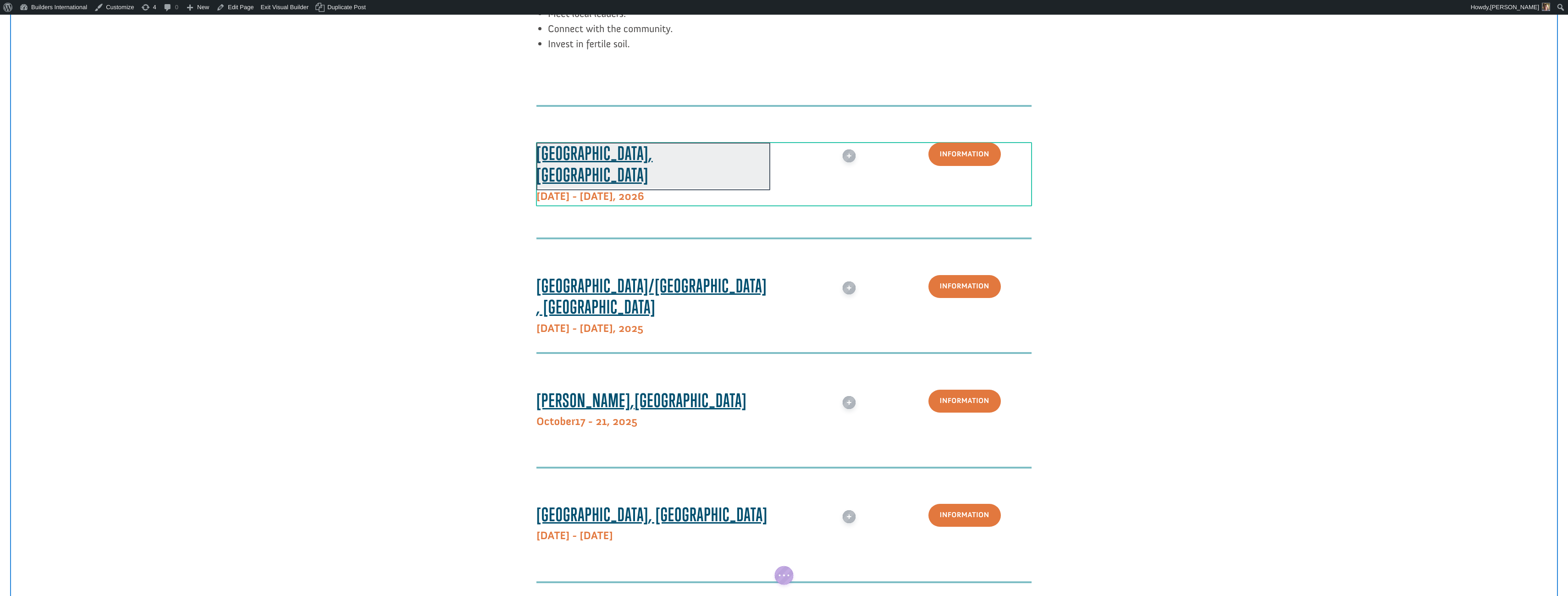
click at [586, 151] on div at bounding box center [653, 165] width 234 height 46
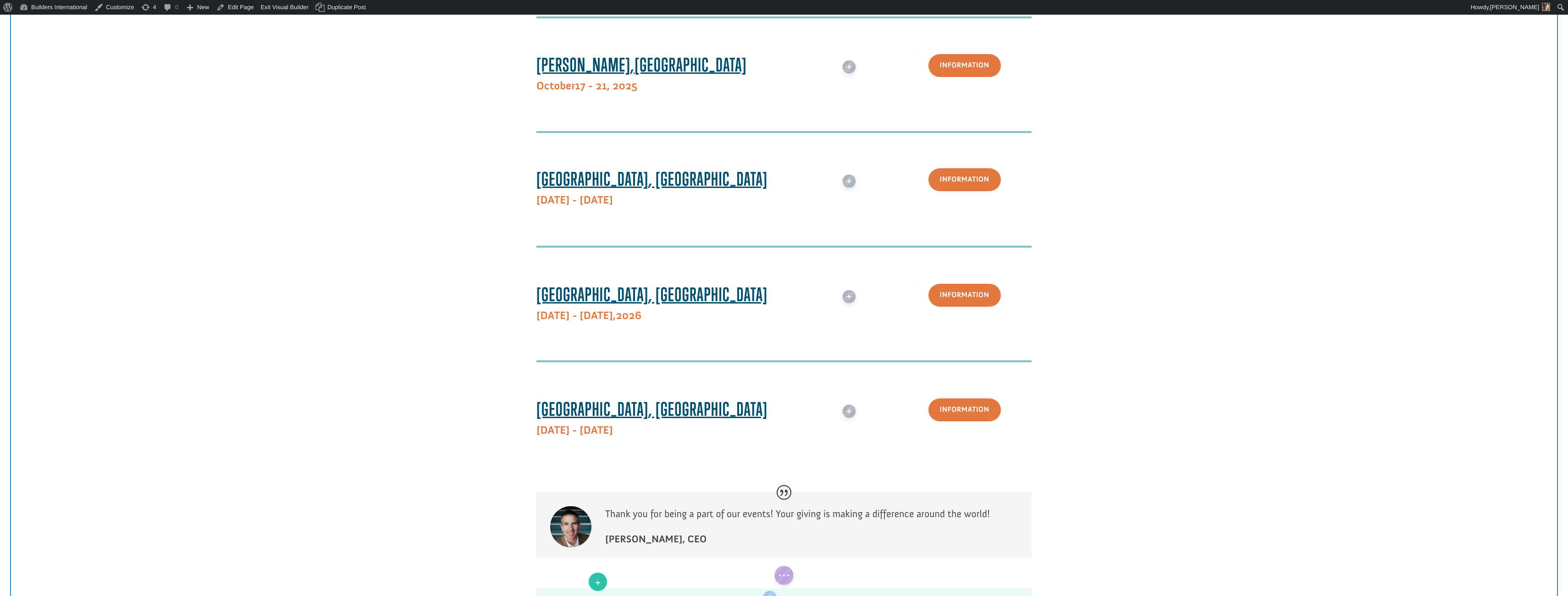
scroll to position [644, 0]
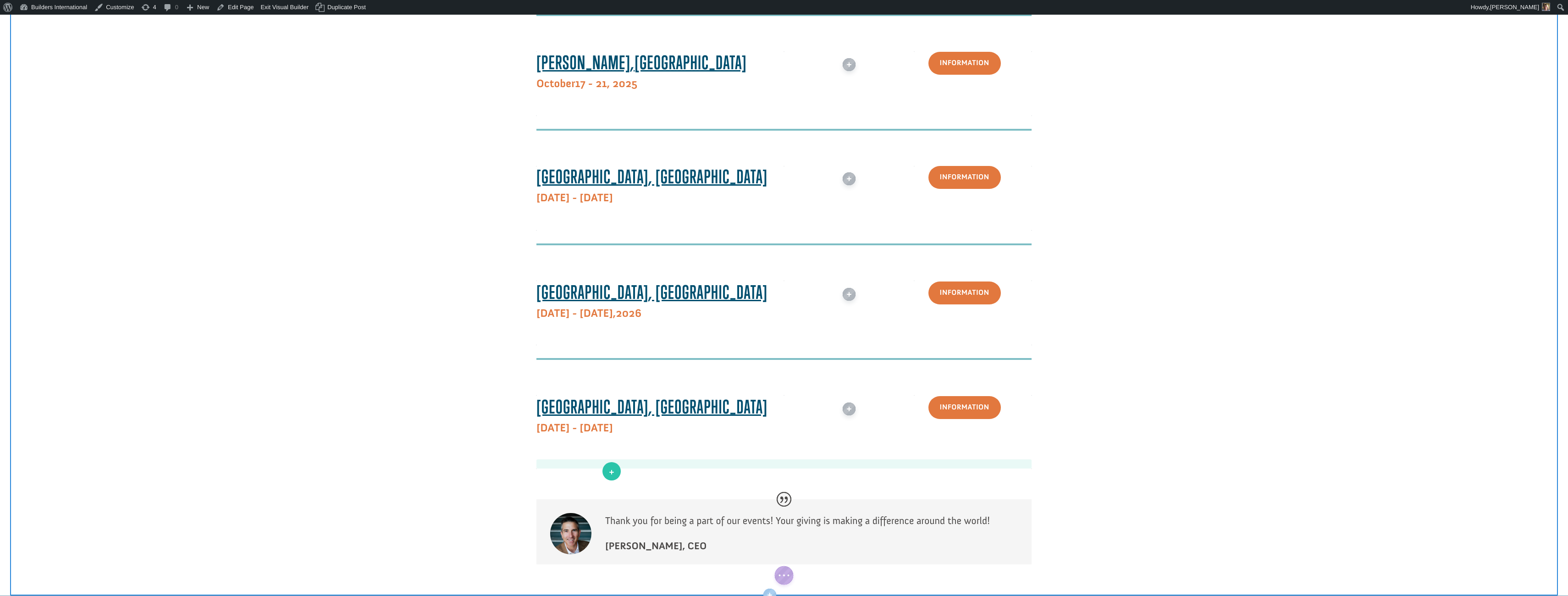
drag, startPoint x: 618, startPoint y: 134, endPoint x: 612, endPoint y: 471, distance: 337.1
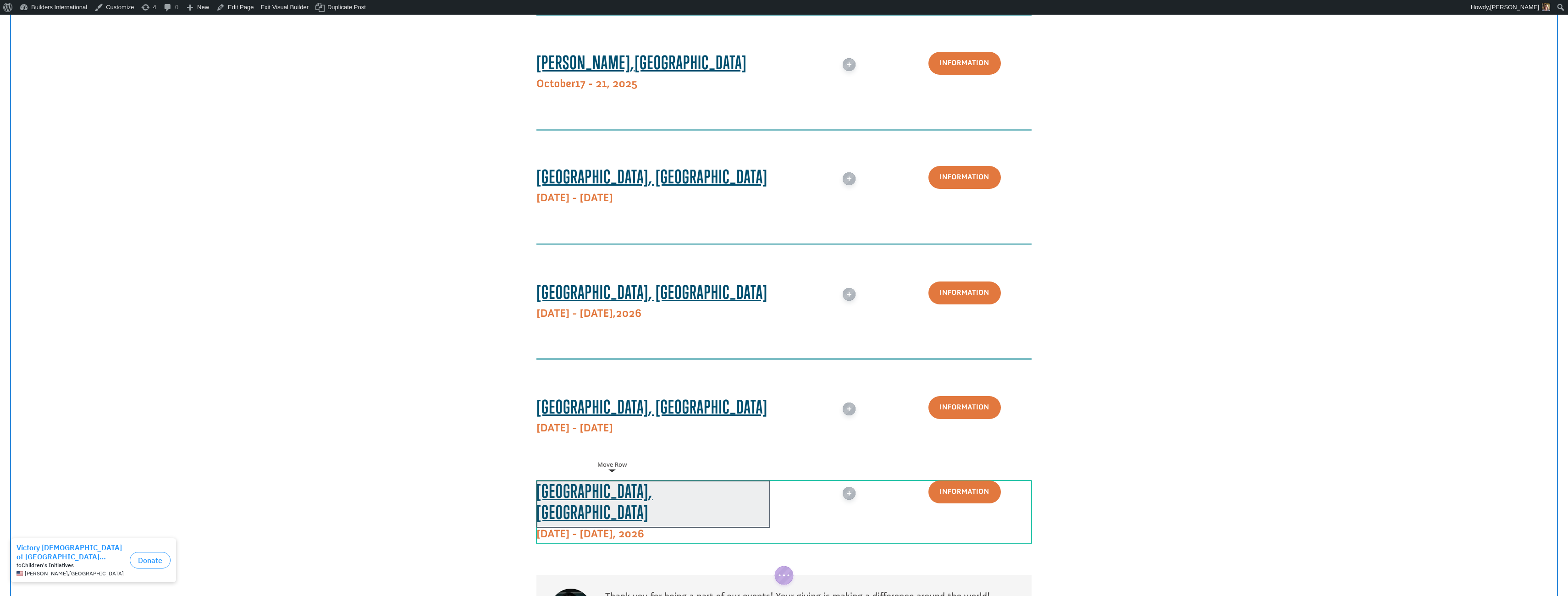
click at [541, 483] on div at bounding box center [653, 503] width 234 height 46
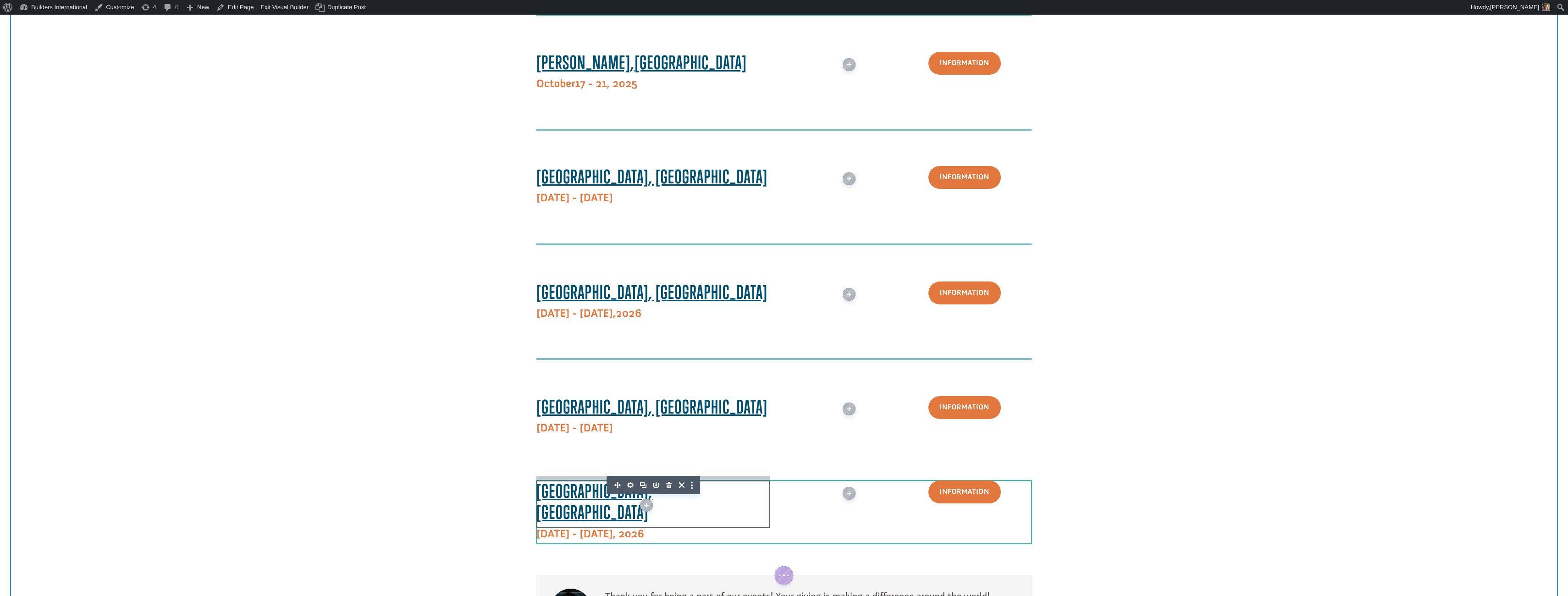
click at [555, 479] on div at bounding box center [653, 477] width 234 height 7
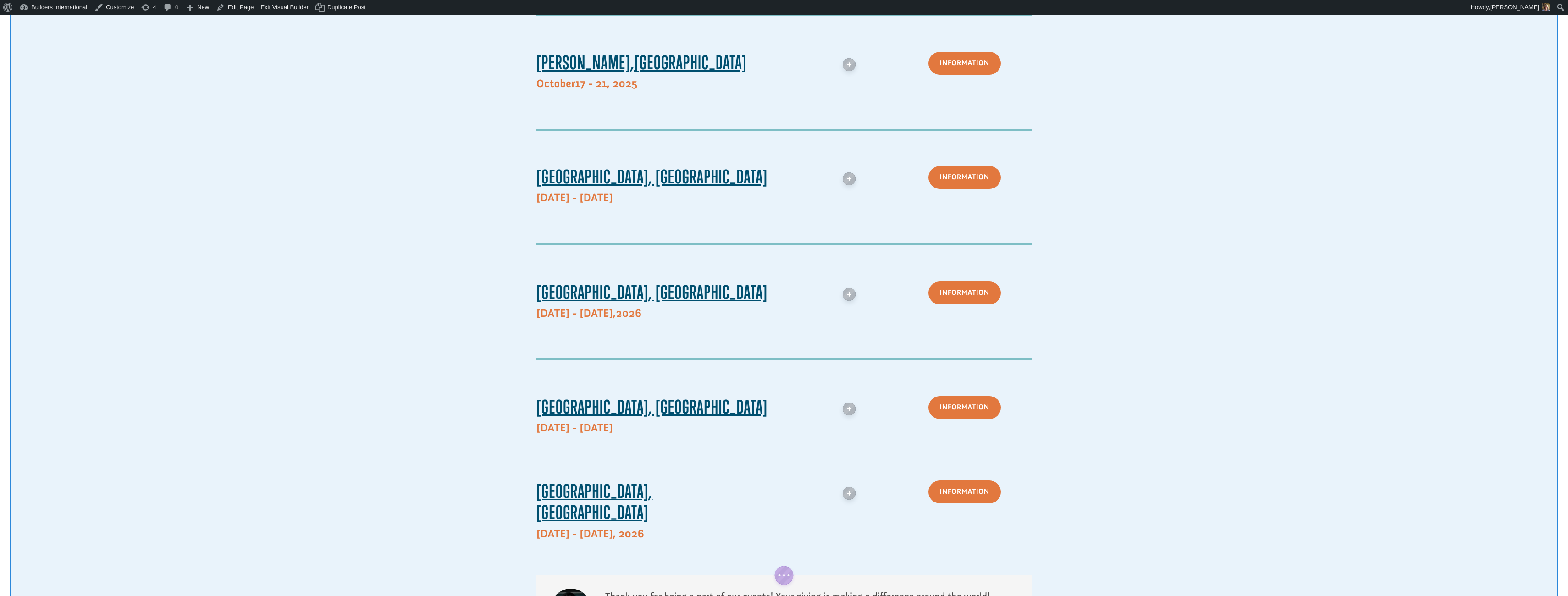
click at [534, 482] on div at bounding box center [784, 169] width 1548 height 1003
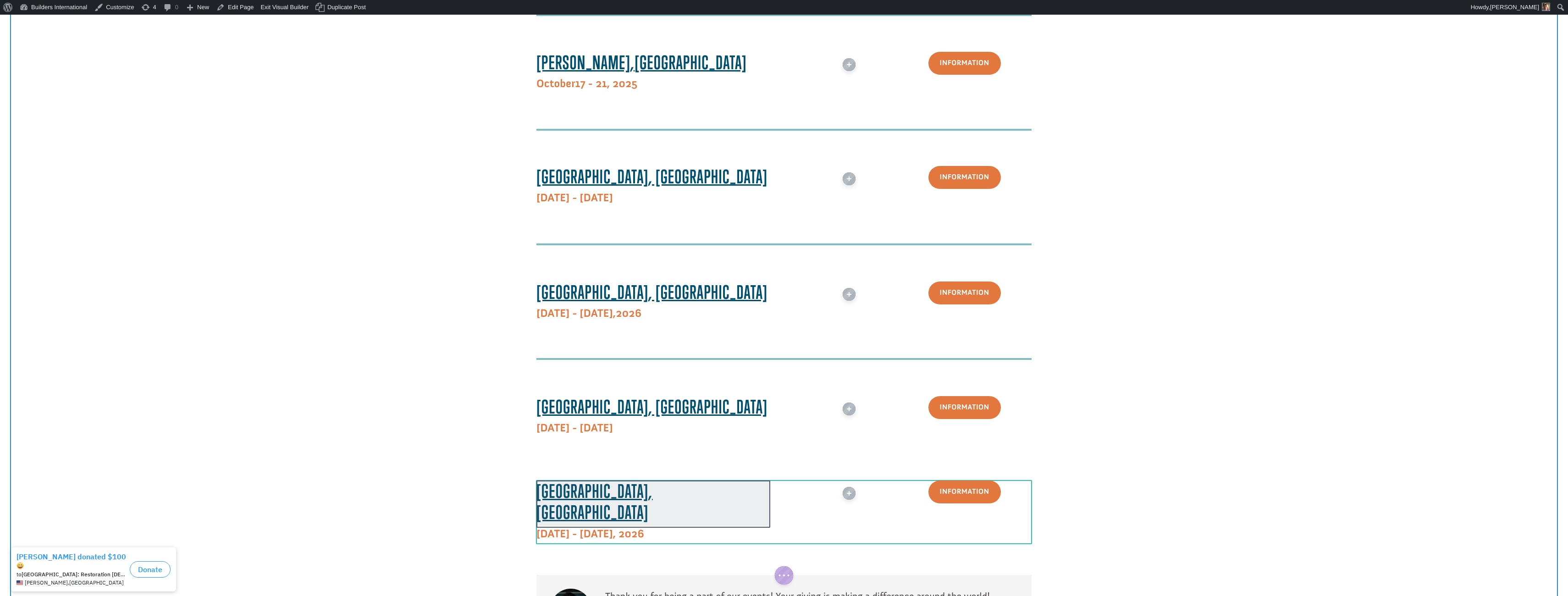
click at [538, 483] on div at bounding box center [653, 503] width 234 height 46
click at [537, 485] on div at bounding box center [653, 485] width 234 height 7
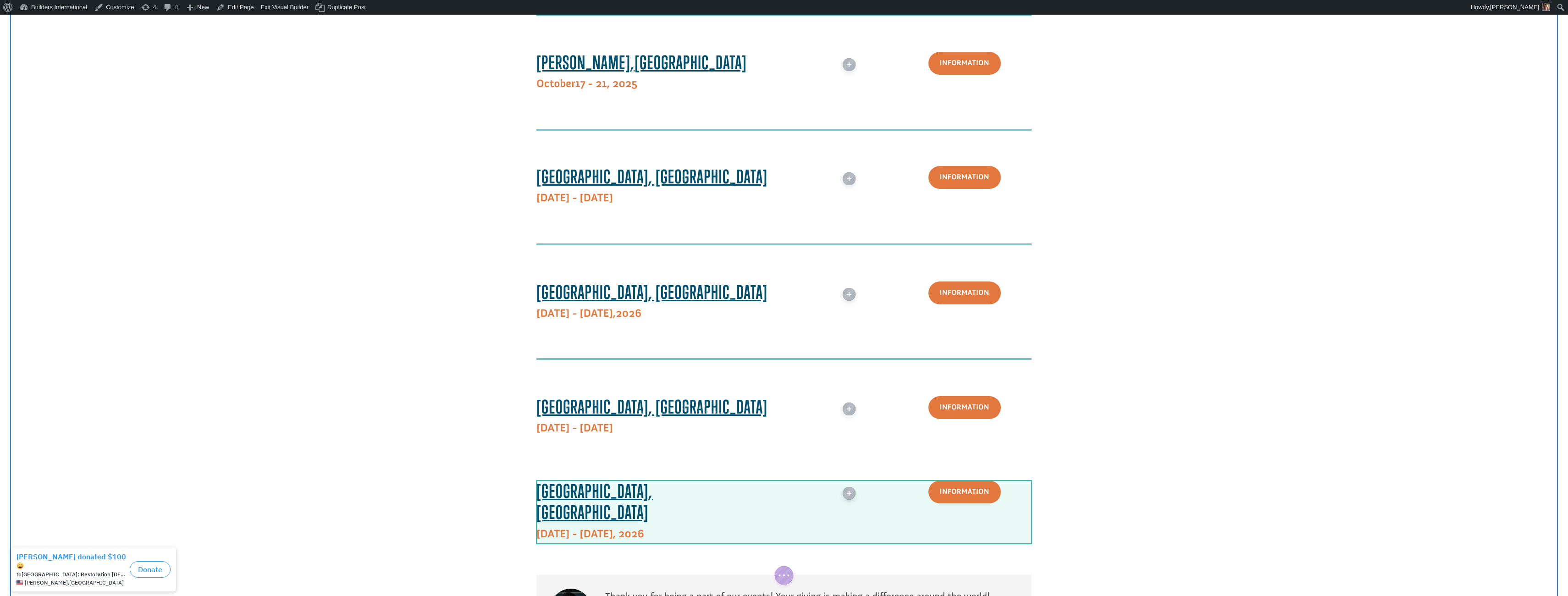
click at [541, 527] on div at bounding box center [783, 512] width 495 height 64
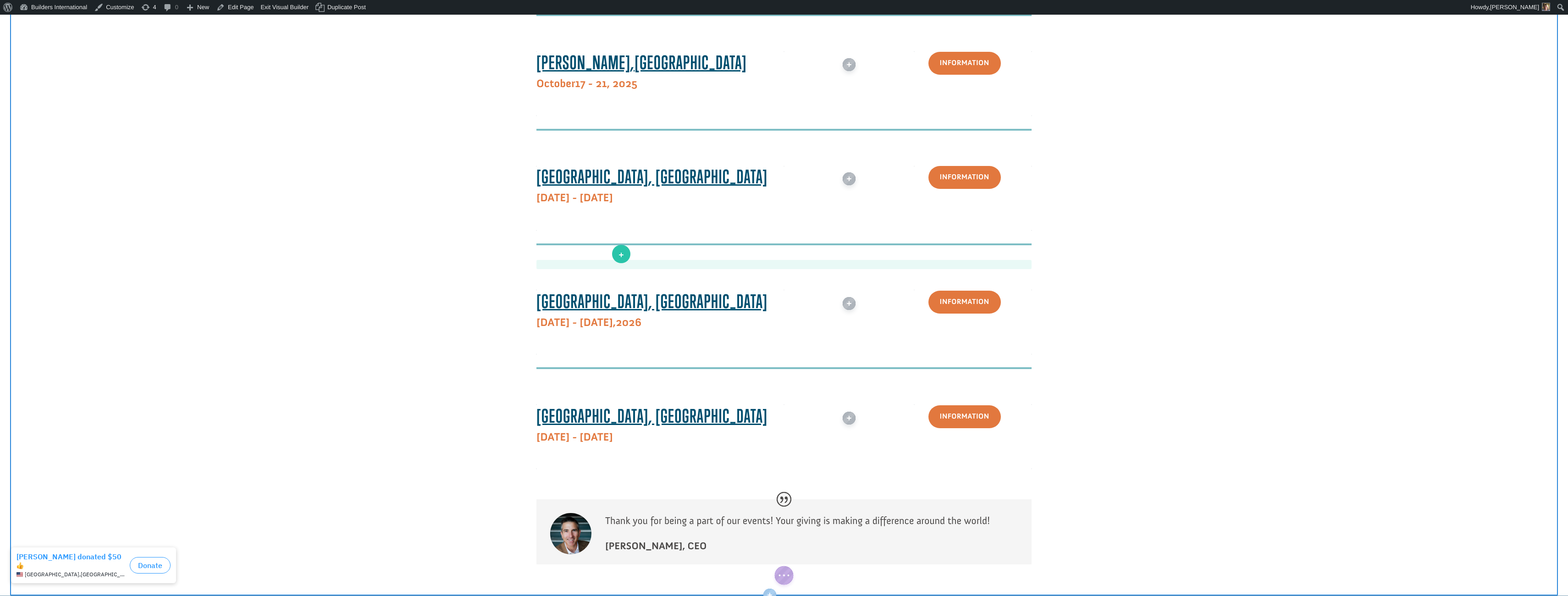
drag, startPoint x: 618, startPoint y: 471, endPoint x: 621, endPoint y: 255, distance: 216.0
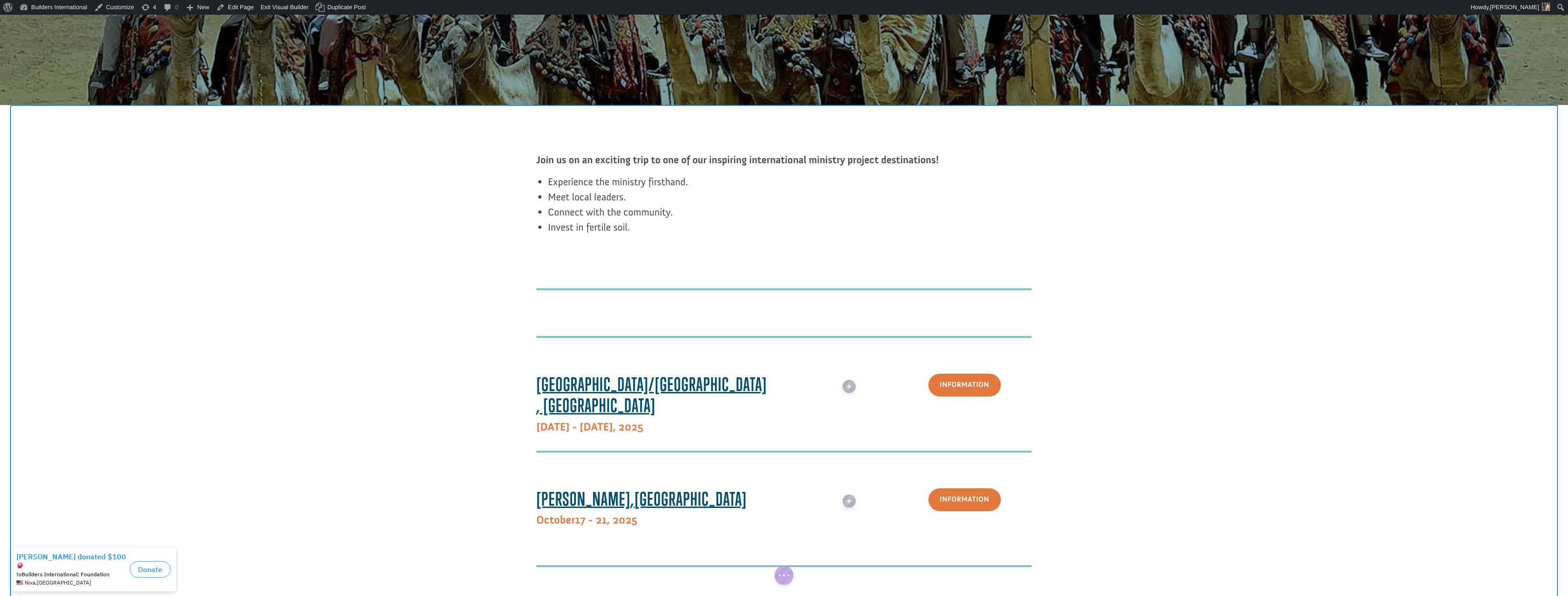
scroll to position [207, 0]
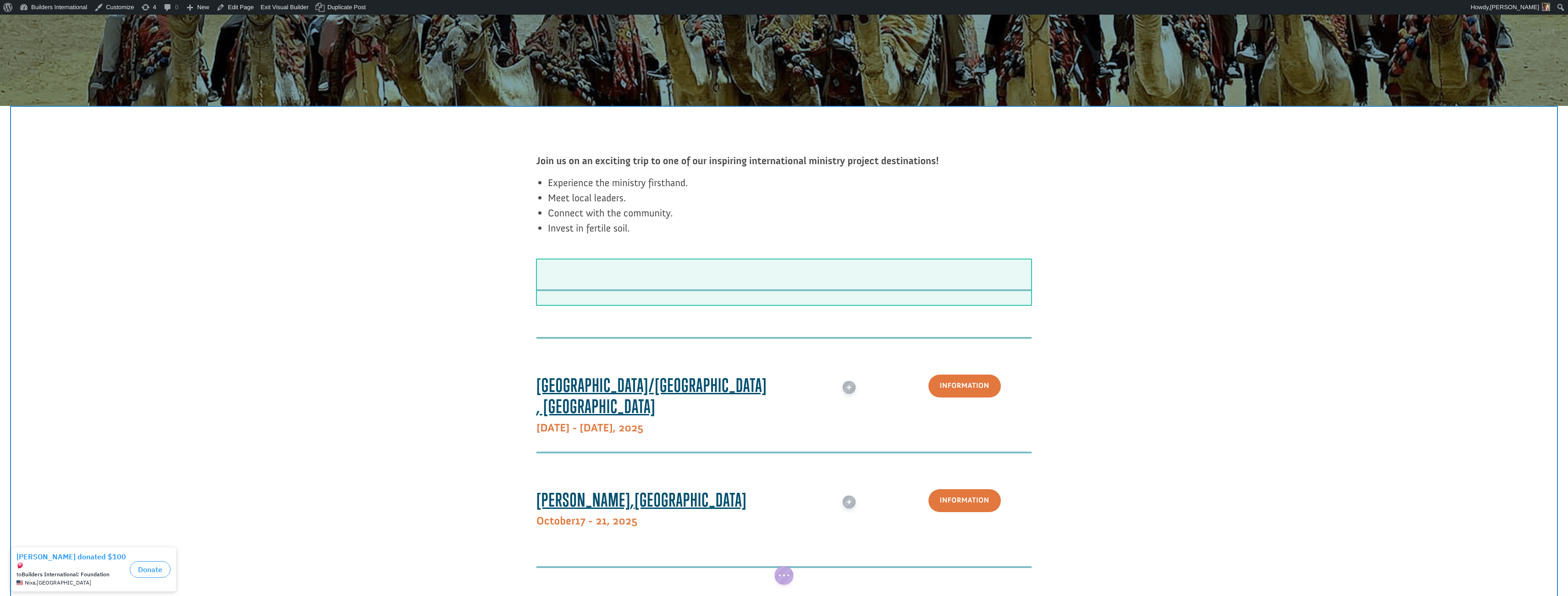
click at [569, 283] on div at bounding box center [783, 282] width 495 height 47
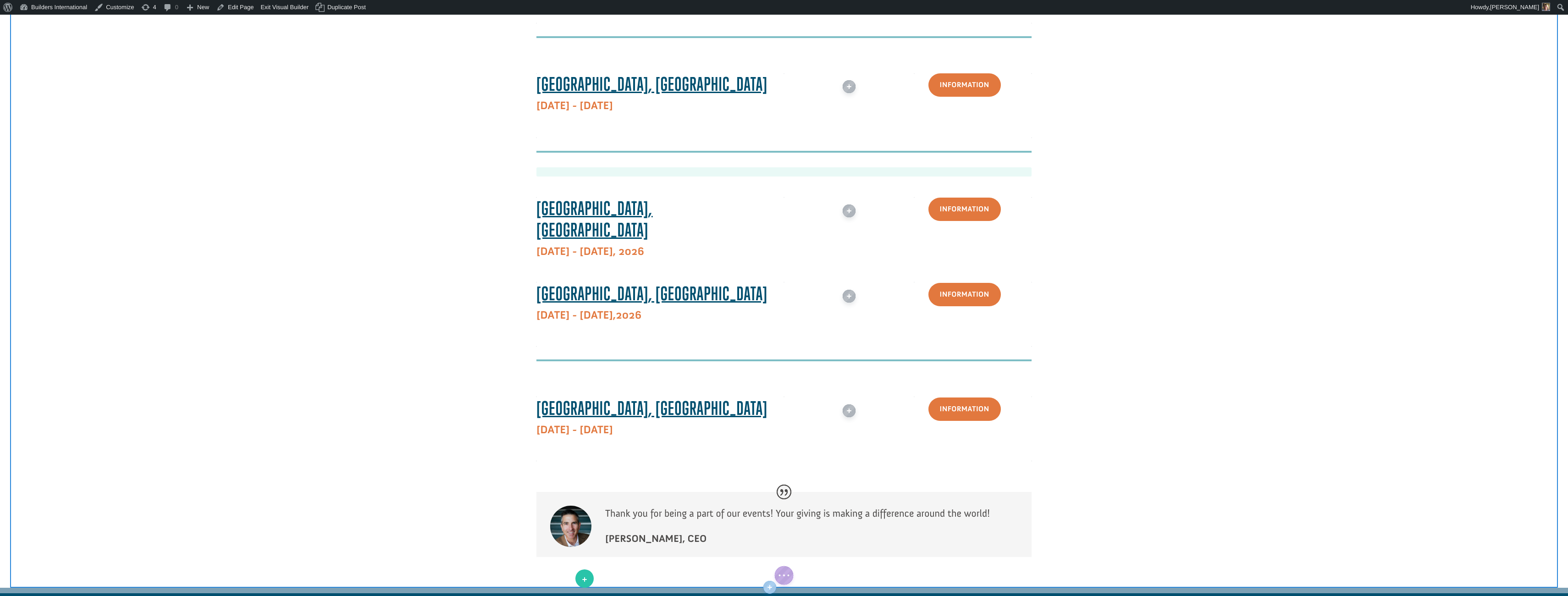
scroll to position [690, 0]
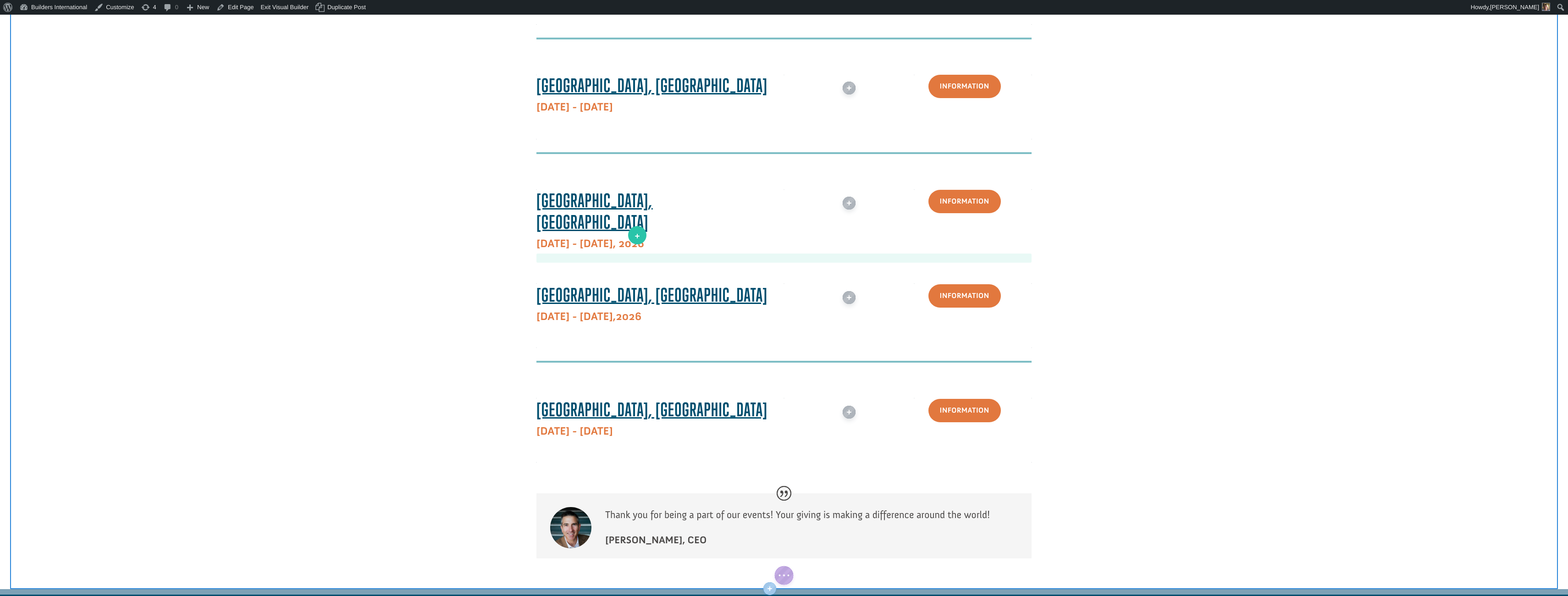
drag, startPoint x: 619, startPoint y: 248, endPoint x: 637, endPoint y: 235, distance: 22.2
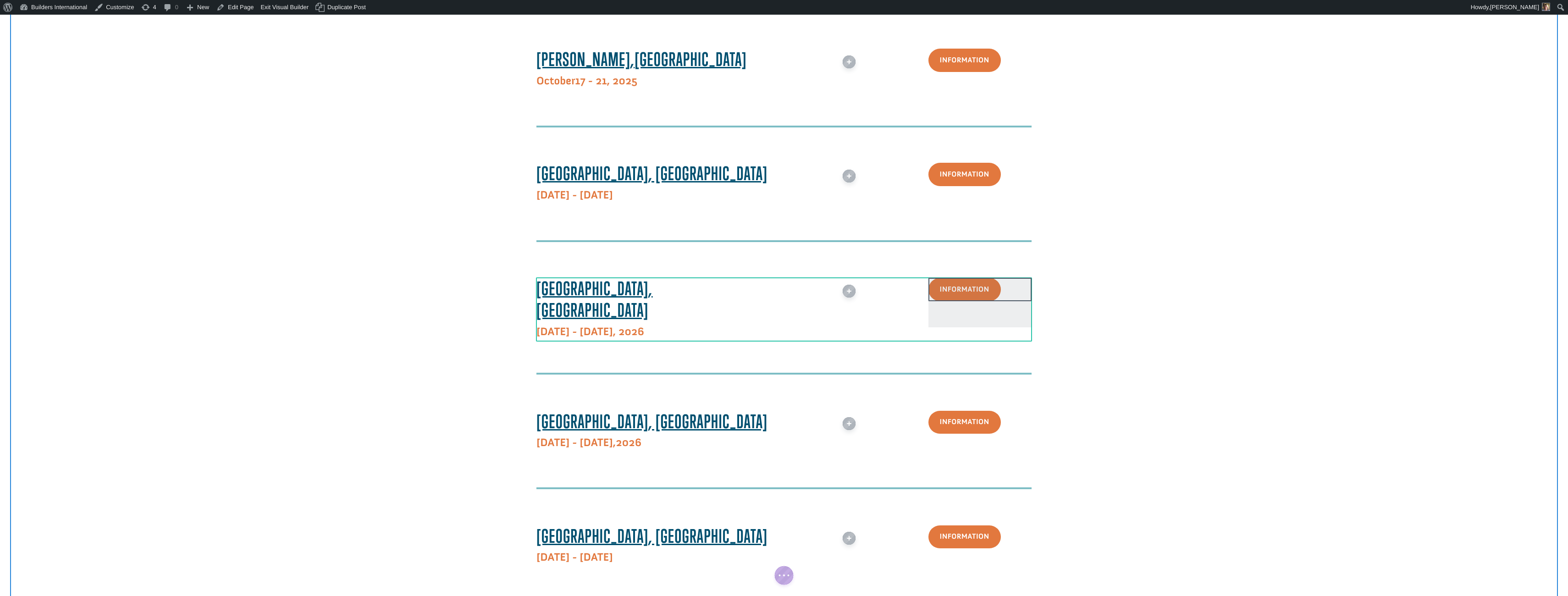
scroll to position [601, 0]
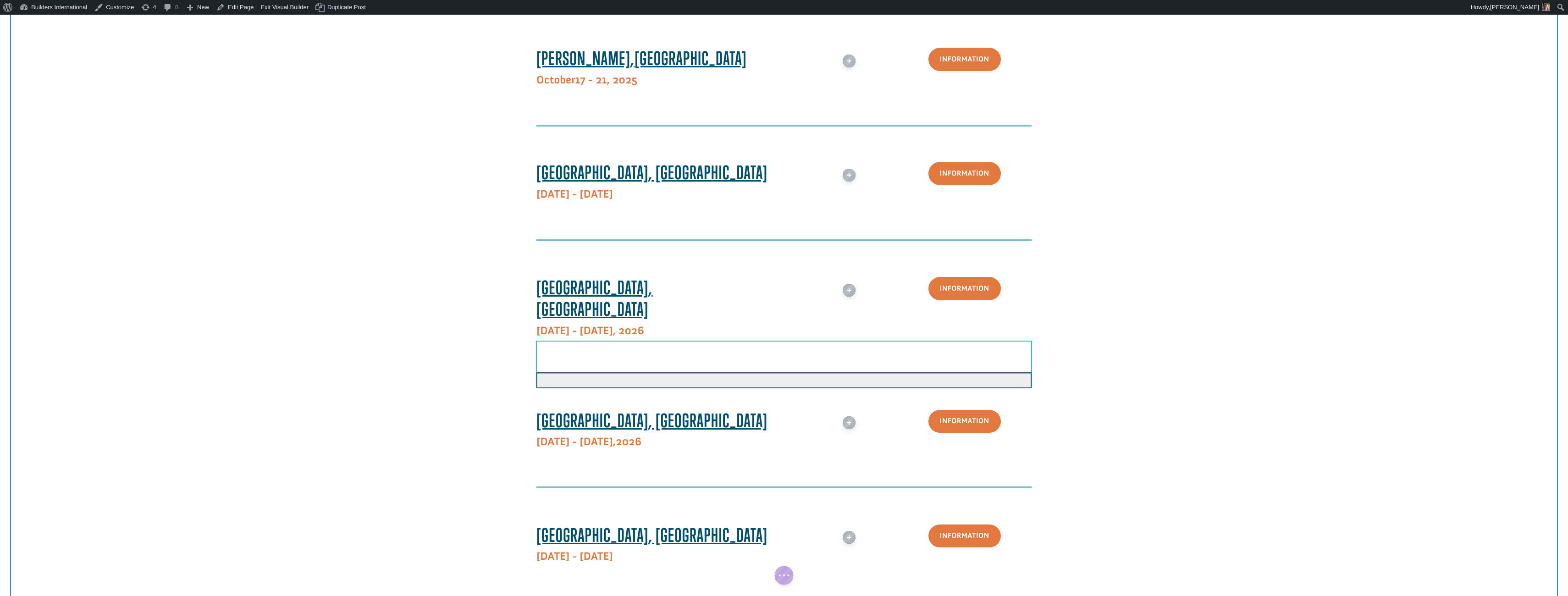
click at [883, 383] on div at bounding box center [783, 380] width 495 height 16
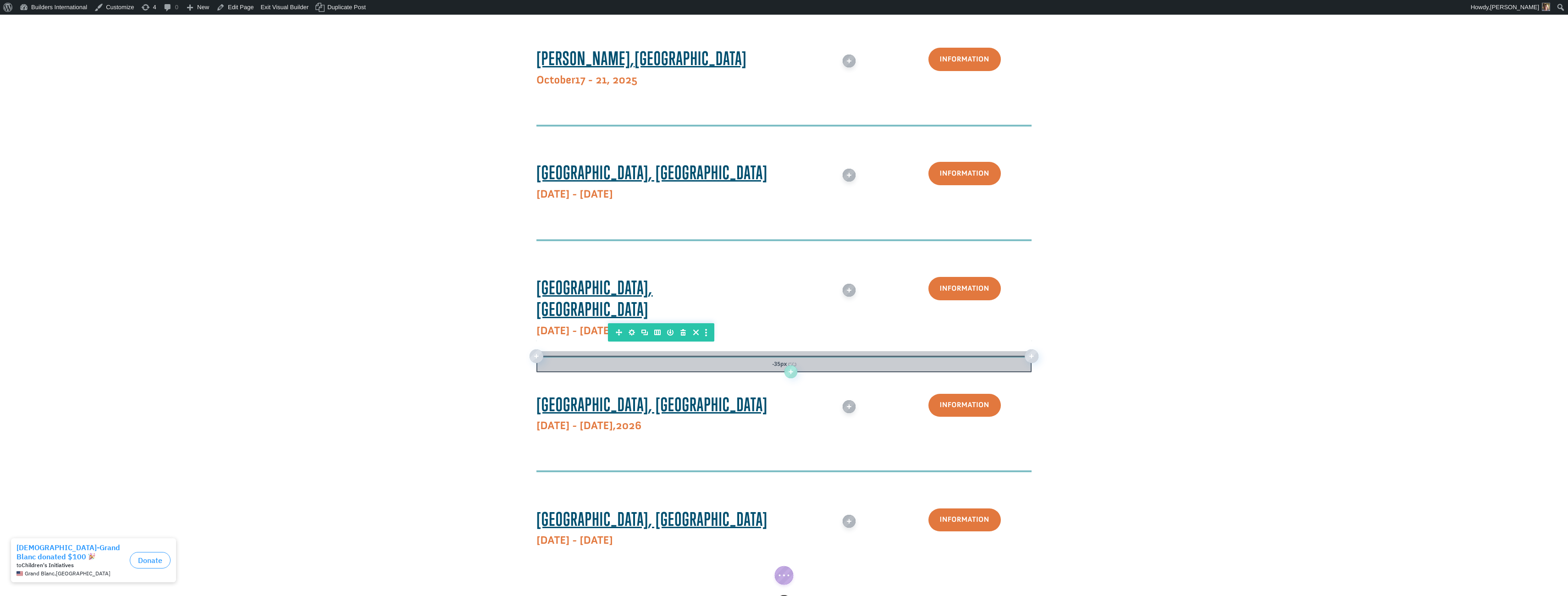
drag, startPoint x: 884, startPoint y: 371, endPoint x: 887, endPoint y: 354, distance: 17.3
click at [887, 354] on div at bounding box center [783, 352] width 495 height 7
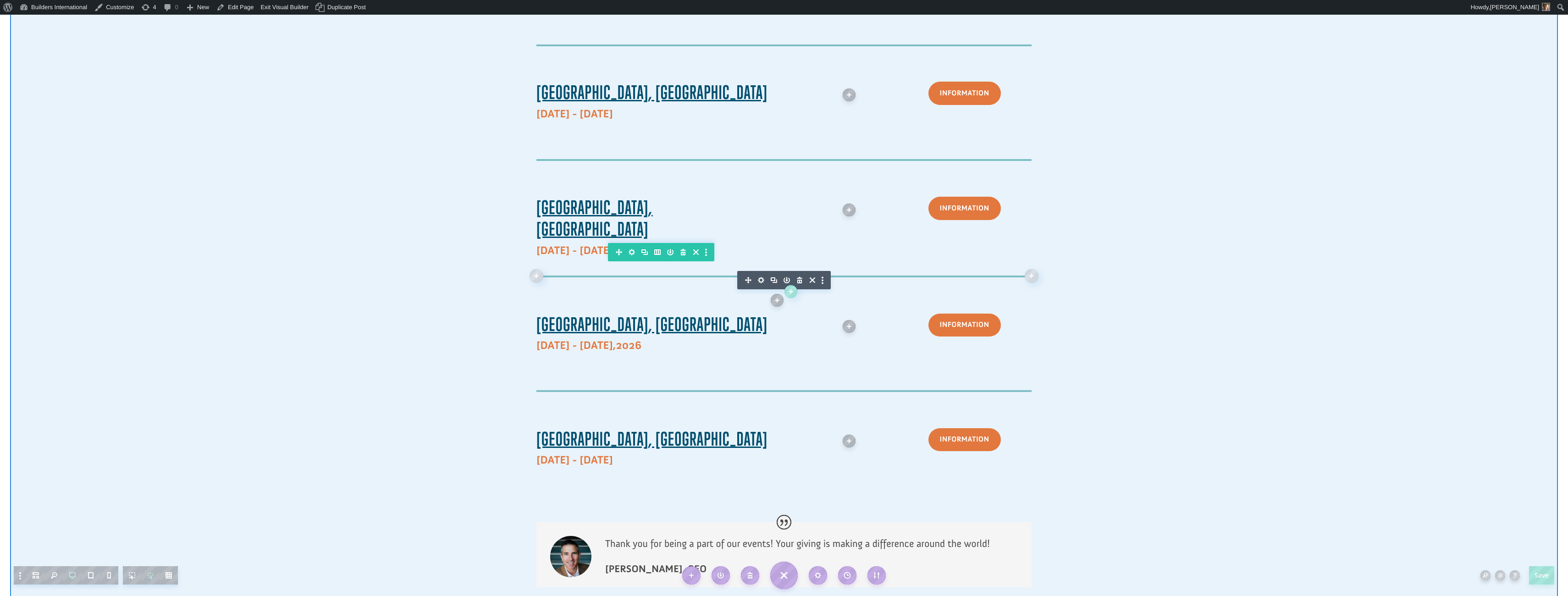
scroll to position [680, 0]
click at [133, 191] on div at bounding box center [784, 126] width 1548 height 987
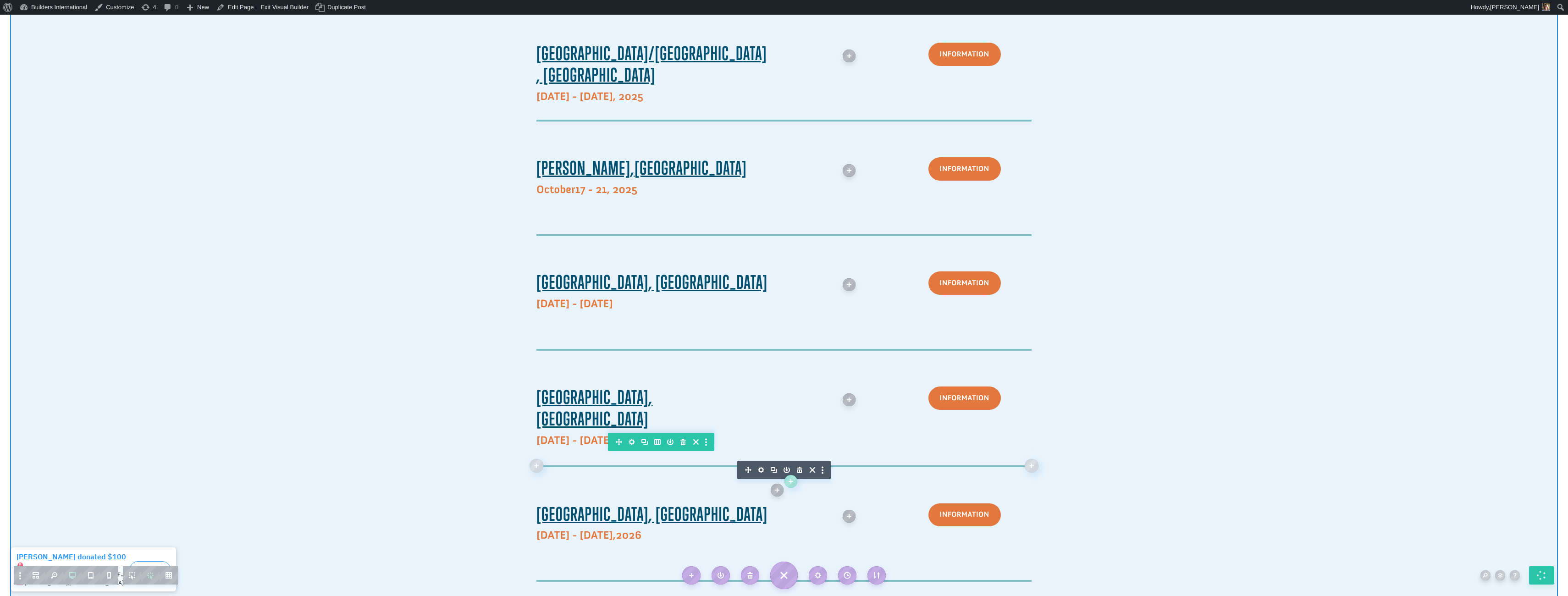
scroll to position [480, 0]
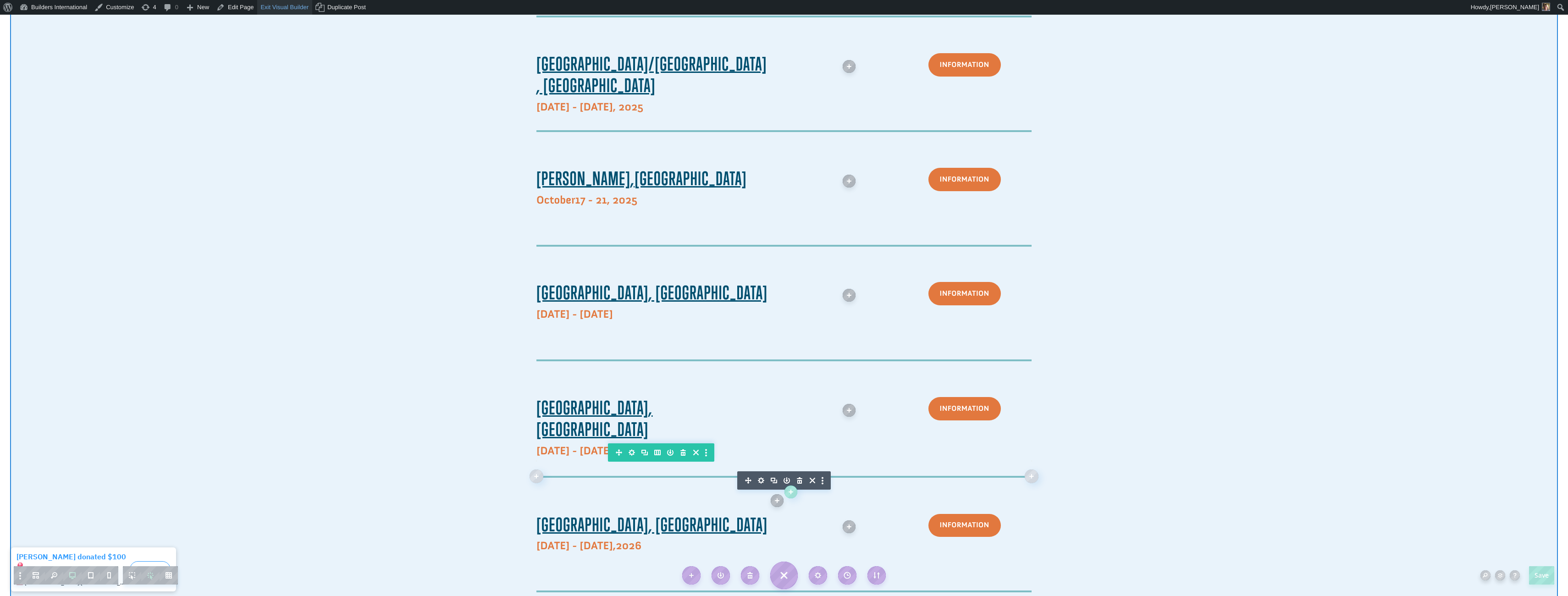
click at [273, 10] on link "Exit Visual Builder" at bounding box center [285, 7] width 55 height 15
